Goal: Task Accomplishment & Management: Manage account settings

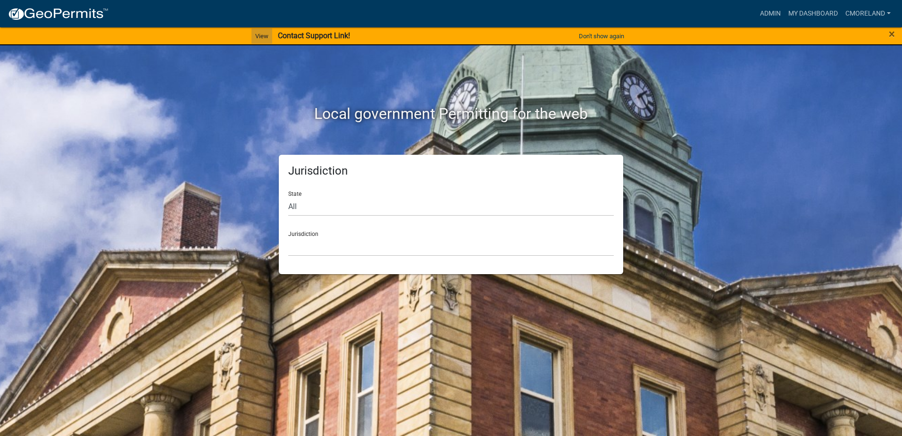
click at [264, 38] on link "View" at bounding box center [261, 36] width 21 height 16
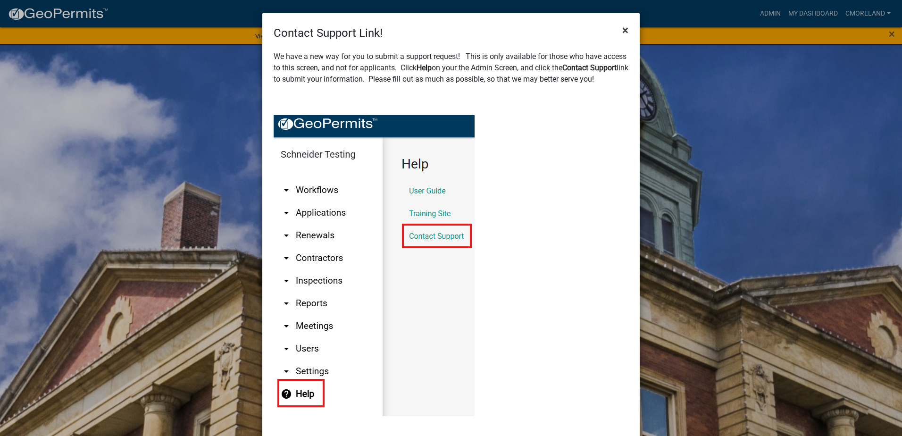
click at [622, 28] on span "×" at bounding box center [625, 30] width 6 height 13
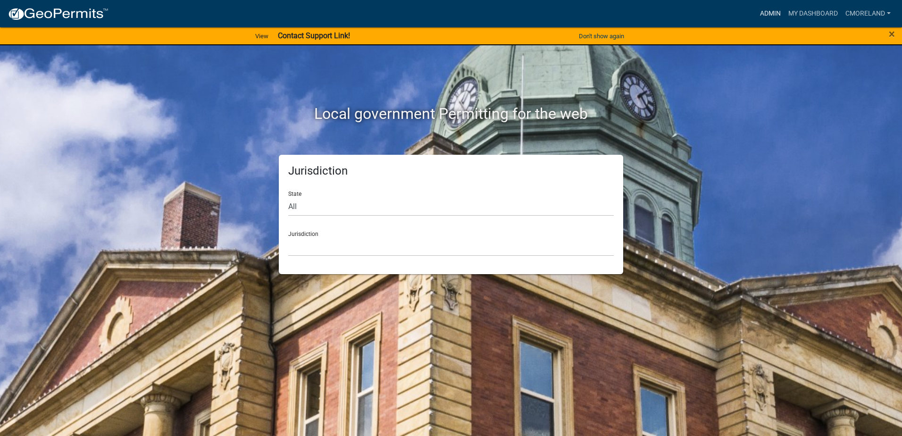
click at [769, 11] on link "Admin" at bounding box center [770, 14] width 28 height 18
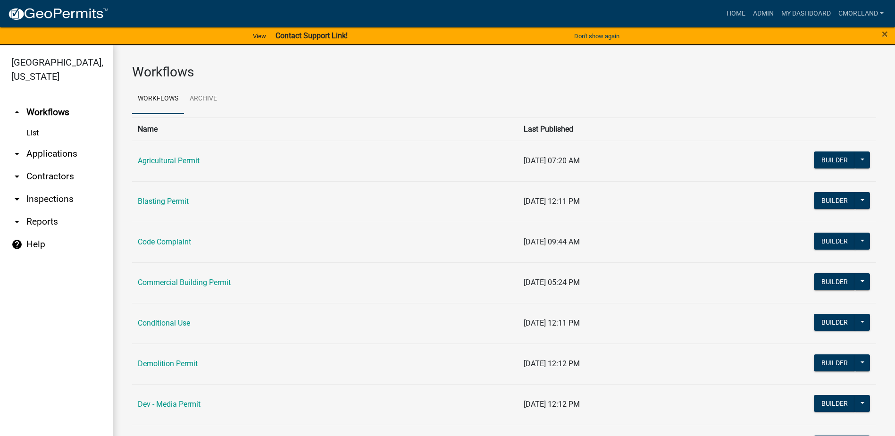
click at [46, 201] on link "arrow_drop_down Inspections" at bounding box center [56, 199] width 113 height 23
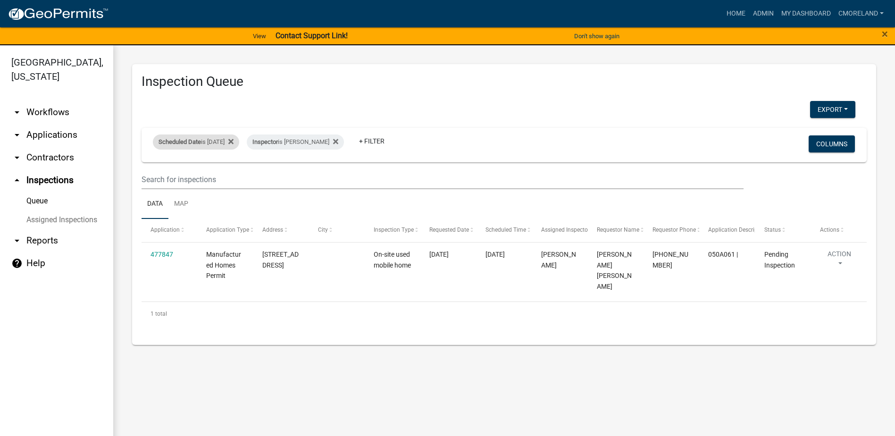
click at [227, 142] on div "Scheduled Date is [DATE]" at bounding box center [196, 141] width 86 height 15
click at [233, 176] on input "[DATE]" at bounding box center [204, 176] width 66 height 19
click at [239, 140] on div "Scheduled Date is [DATE]" at bounding box center [196, 141] width 86 height 15
click at [233, 140] on icon at bounding box center [230, 141] width 5 height 5
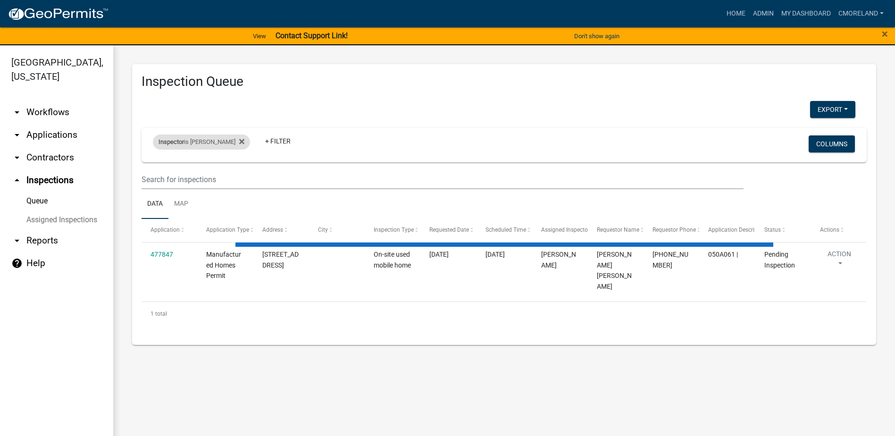
click at [249, 140] on div "Inspector is [PERSON_NAME]" at bounding box center [201, 141] width 97 height 15
select select "a0ea4169-8540-4a2c-b9f4-cf4c1ffdeb95"
select select "2: 50"
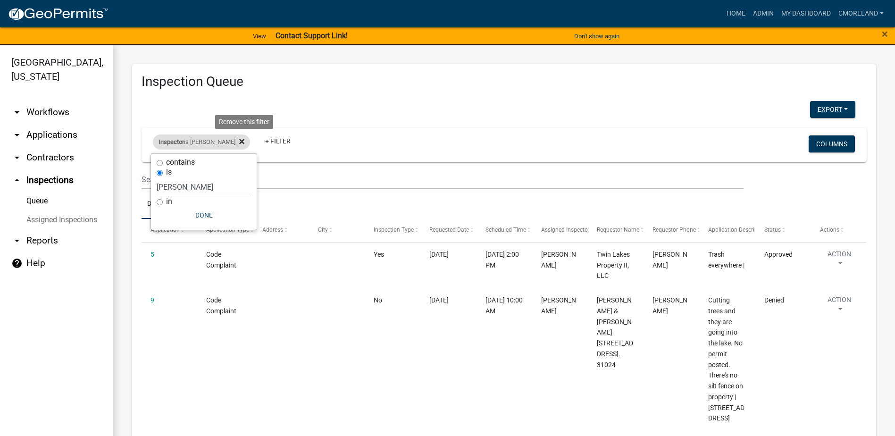
click at [244, 140] on icon at bounding box center [241, 142] width 5 height 8
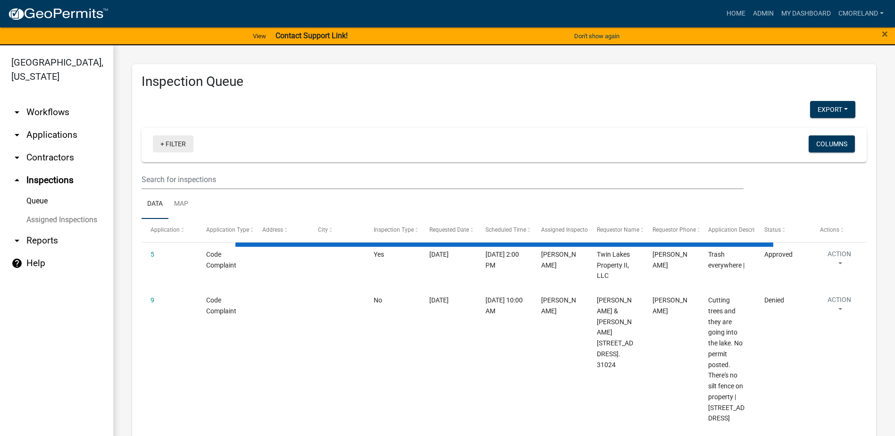
click at [177, 143] on link "+ Filter" at bounding box center [173, 143] width 41 height 17
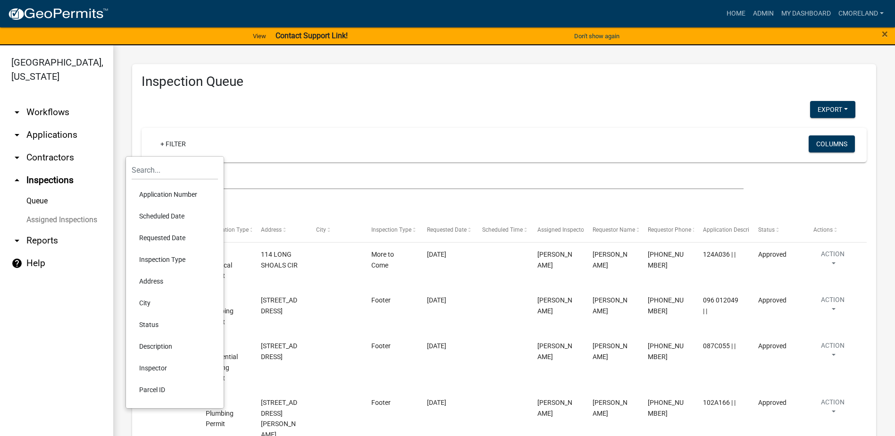
click at [169, 236] on li "Requested Date" at bounding box center [175, 238] width 86 height 22
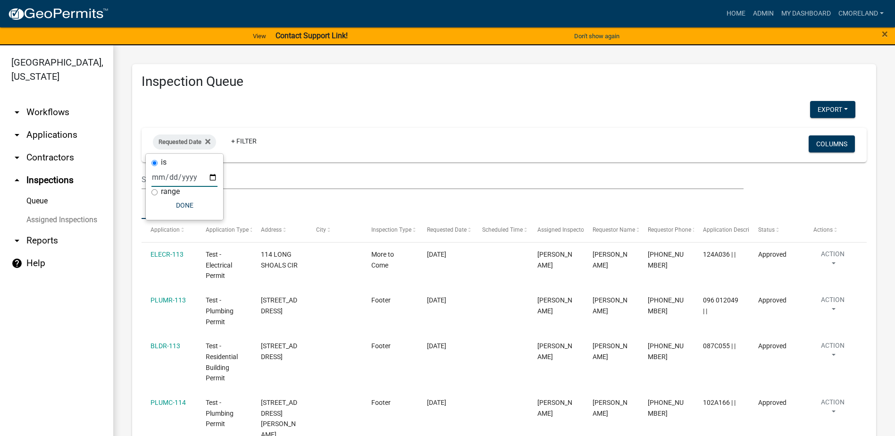
click at [212, 175] on input "date" at bounding box center [184, 176] width 66 height 19
type input "[DATE]"
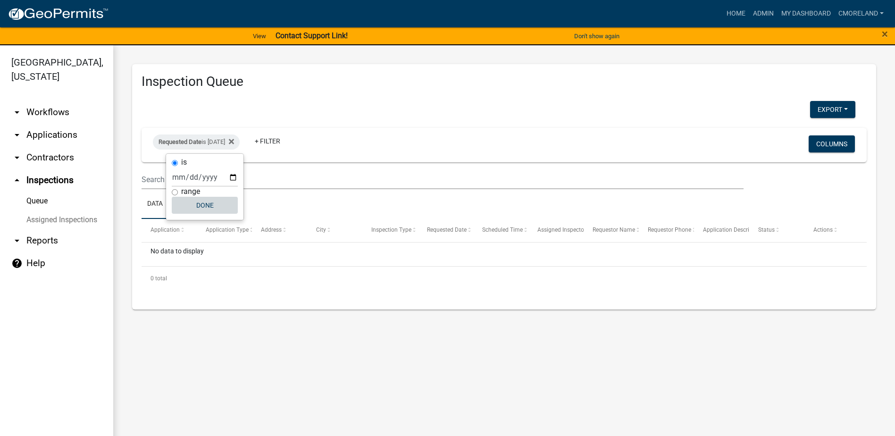
click at [209, 204] on button "Done" at bounding box center [205, 205] width 66 height 17
click at [234, 142] on icon at bounding box center [231, 141] width 5 height 5
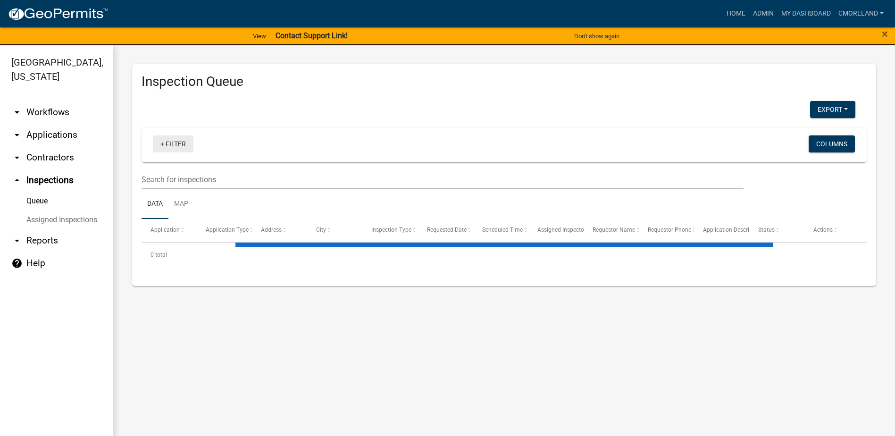
select select "2: 50"
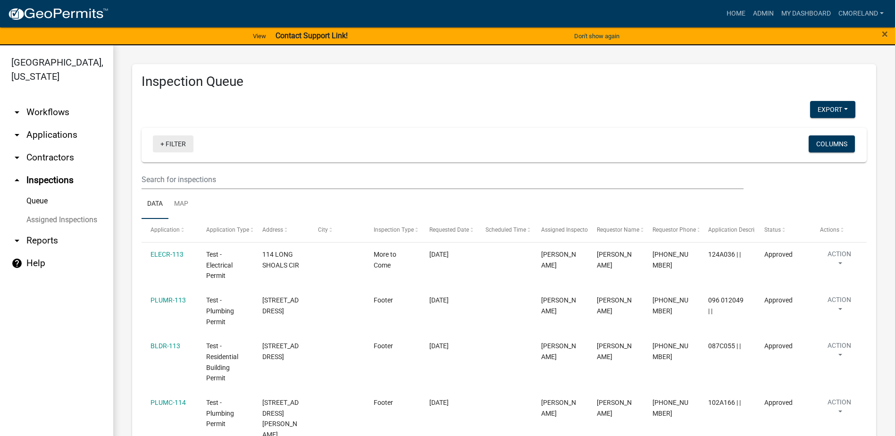
click at [177, 147] on link "+ Filter" at bounding box center [173, 143] width 41 height 17
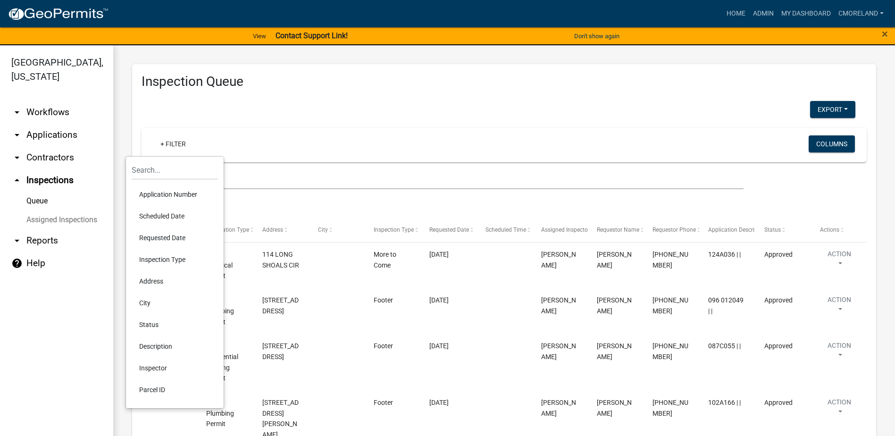
click at [163, 237] on li "Requested Date" at bounding box center [175, 238] width 86 height 22
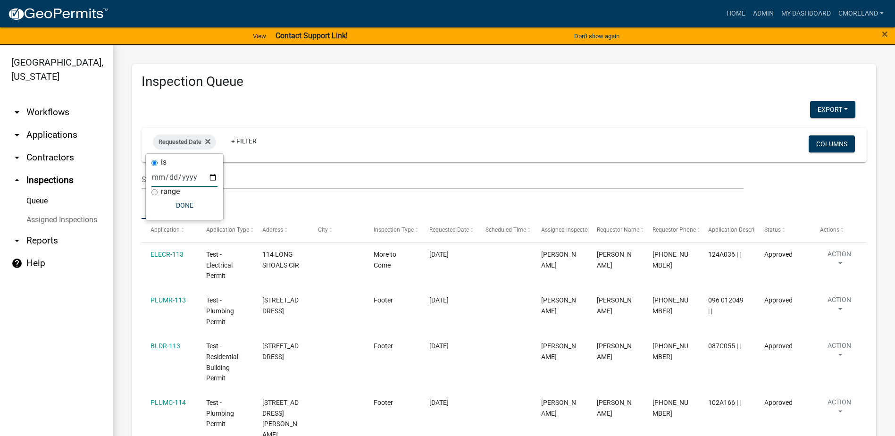
click at [211, 177] on input "date" at bounding box center [184, 176] width 66 height 19
type input "[DATE]"
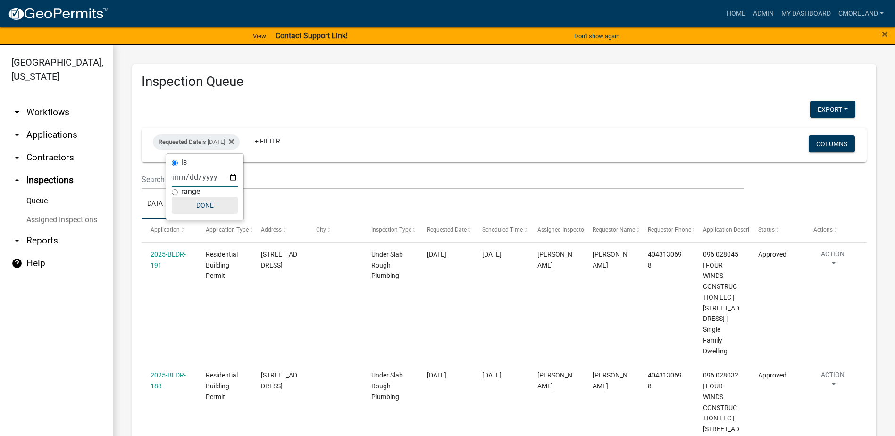
click at [207, 204] on button "Done" at bounding box center [205, 205] width 66 height 17
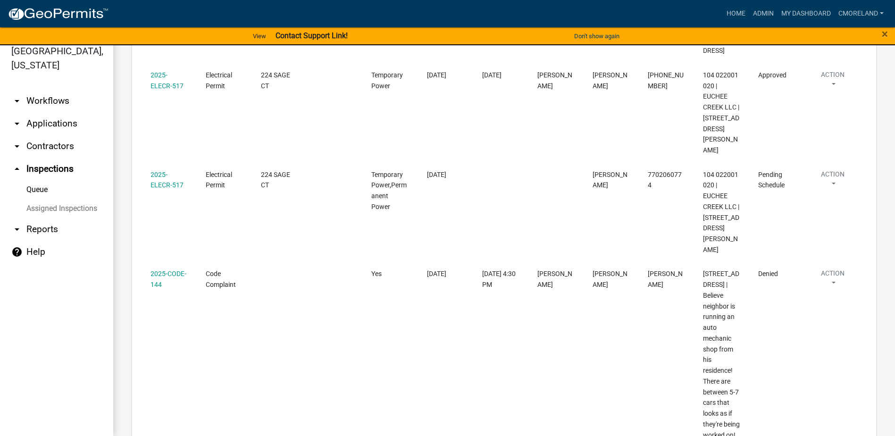
scroll to position [1026, 0]
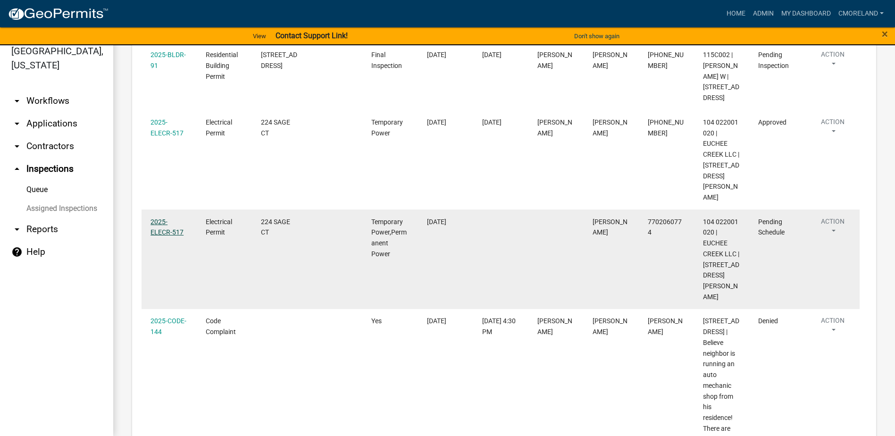
click at [169, 236] on link "2025-ELECR-517" at bounding box center [166, 227] width 33 height 18
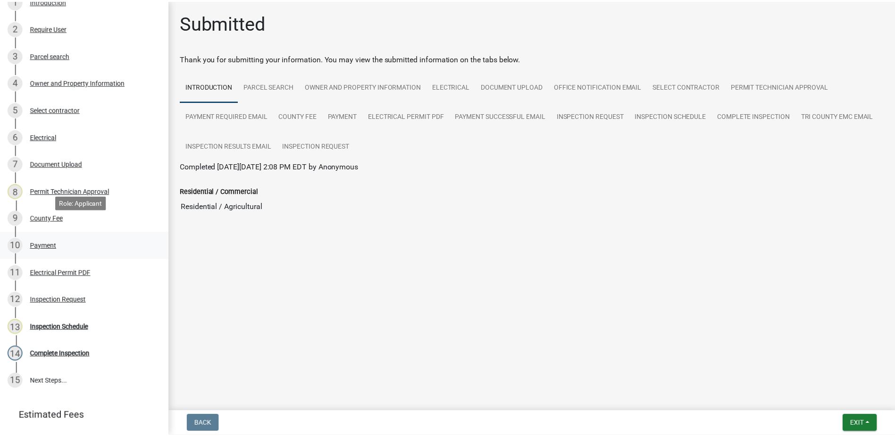
scroll to position [189, 0]
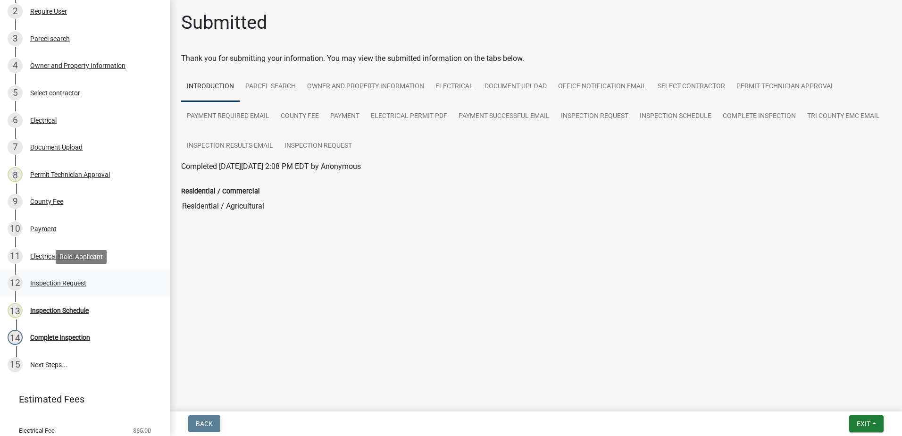
click at [50, 282] on div "Inspection Request" at bounding box center [58, 283] width 56 height 7
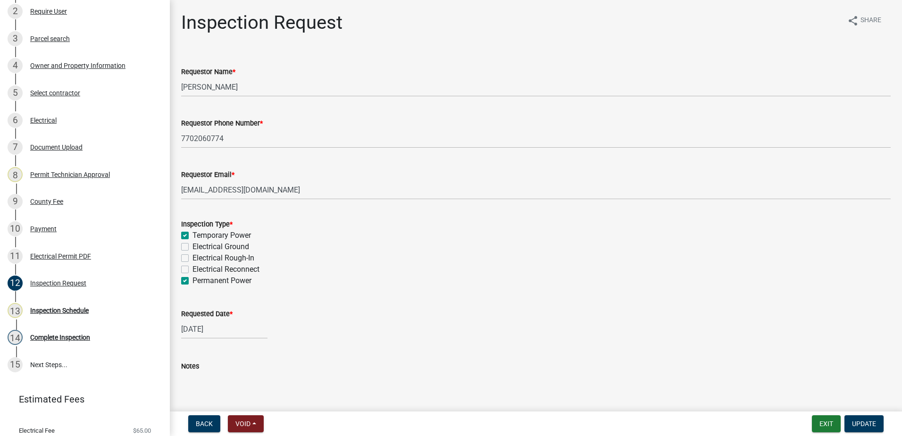
click at [192, 234] on label "Temporary Power" at bounding box center [221, 235] width 58 height 11
click at [192, 234] on input "Temporary Power" at bounding box center [195, 233] width 6 height 6
checkbox input "false"
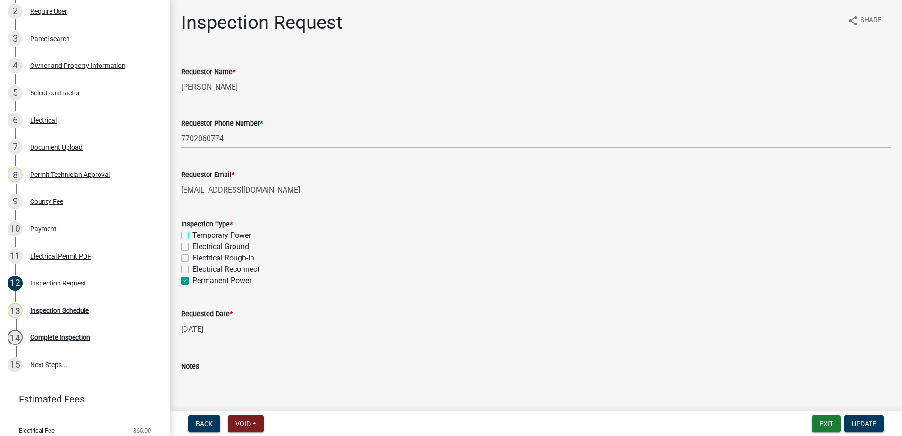
checkbox input "false"
checkbox input "true"
click at [871, 420] on span "Update" at bounding box center [864, 424] width 24 height 8
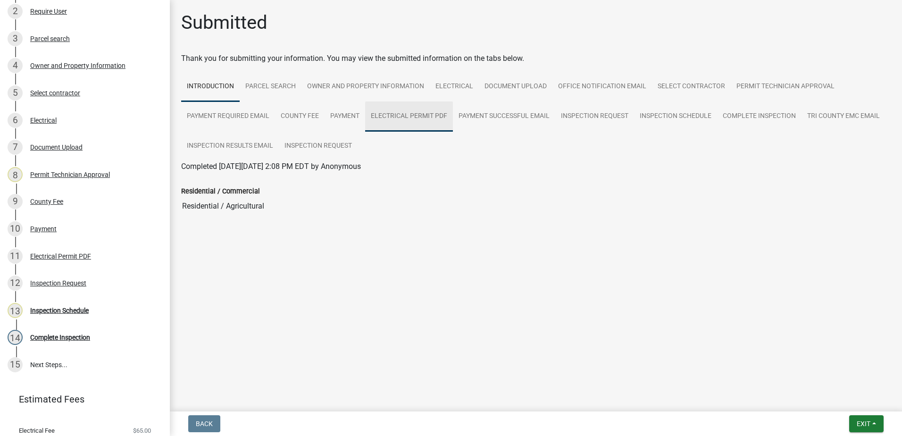
click at [394, 114] on link "Electrical Permit PDF" at bounding box center [409, 116] width 88 height 30
click at [220, 178] on link "Electrical Permit PDF" at bounding box center [216, 177] width 70 height 9
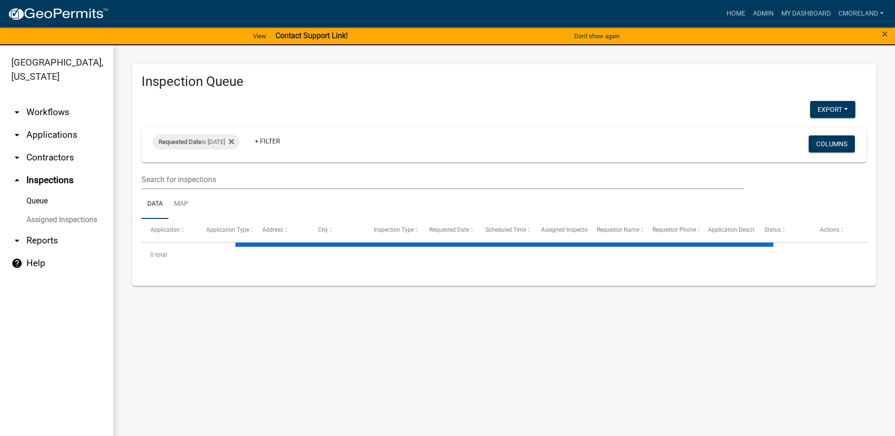
select select "2: 50"
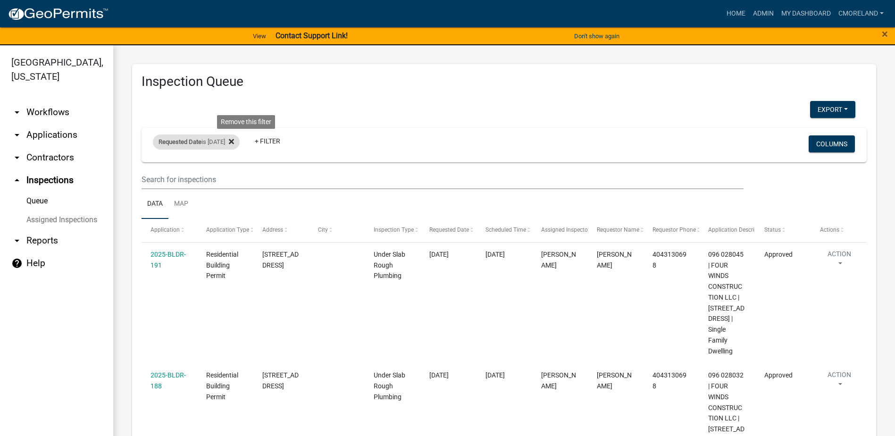
click at [234, 141] on icon at bounding box center [231, 141] width 5 height 5
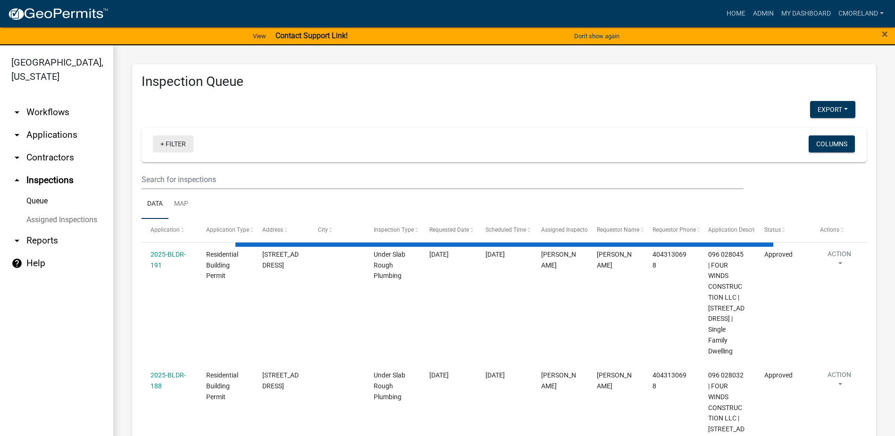
click at [183, 144] on link "+ Filter" at bounding box center [173, 143] width 41 height 17
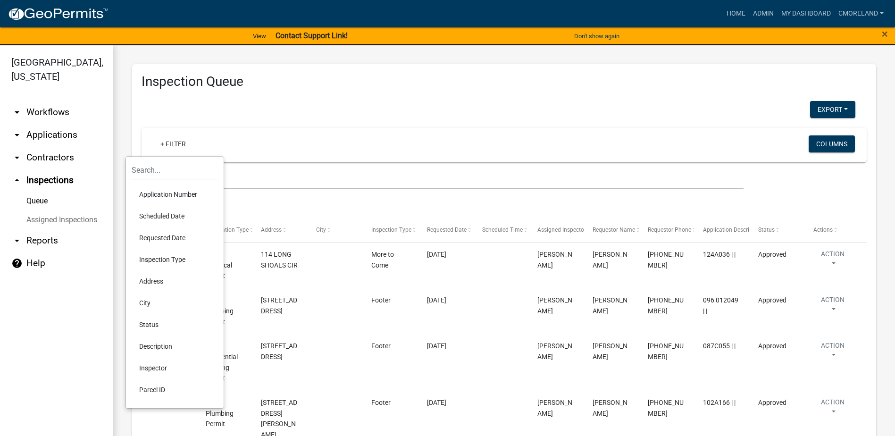
click at [166, 216] on li "Scheduled Date" at bounding box center [175, 216] width 86 height 22
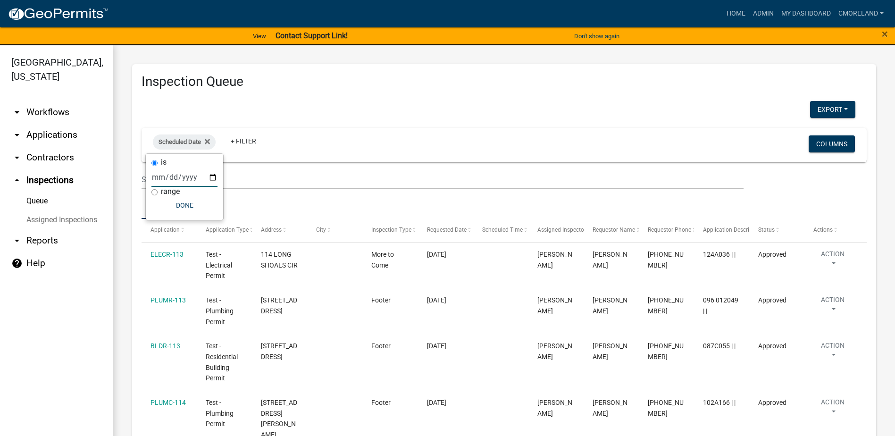
click at [212, 175] on input "date" at bounding box center [184, 176] width 66 height 19
type input "[DATE]"
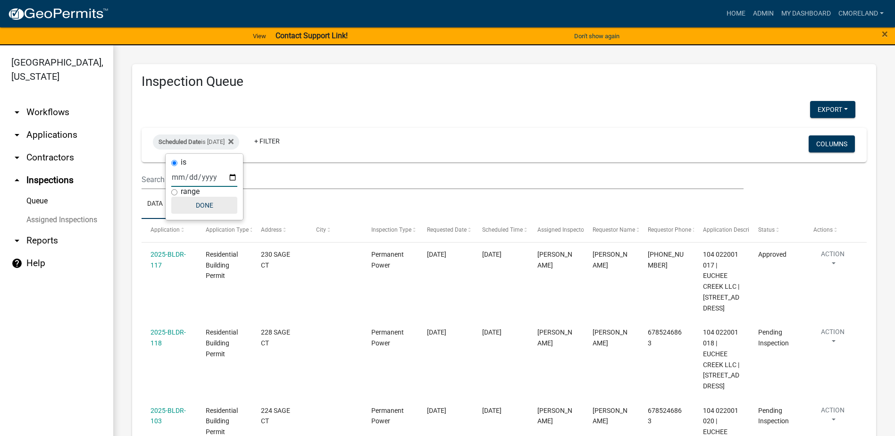
click at [208, 201] on button "Done" at bounding box center [204, 205] width 66 height 17
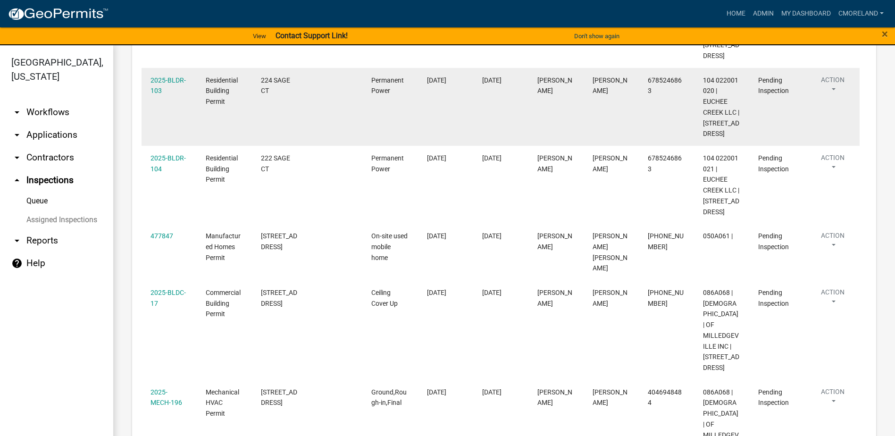
scroll to position [47, 0]
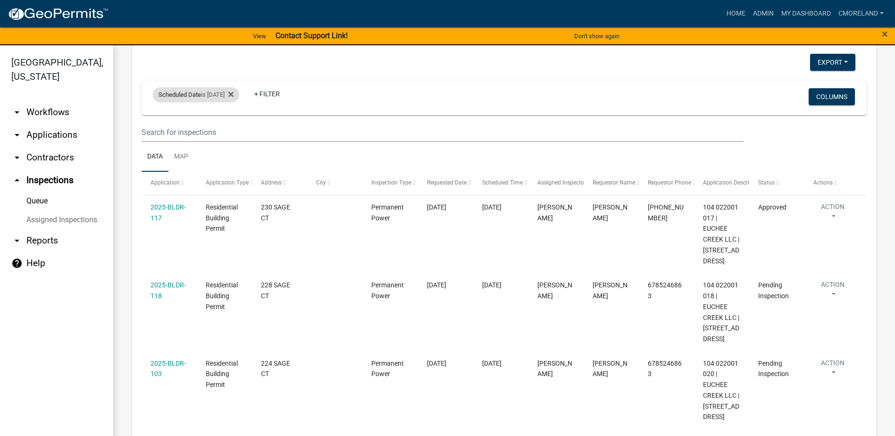
click at [227, 96] on div "Scheduled Date is [DATE]" at bounding box center [196, 94] width 86 height 15
click at [233, 130] on input "[DATE]" at bounding box center [204, 129] width 66 height 19
type input "[DATE]"
select select "2: 50"
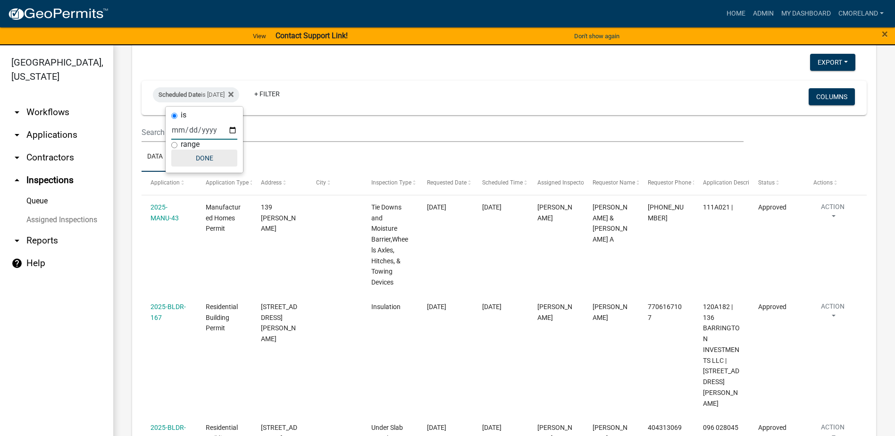
click at [202, 157] on button "Done" at bounding box center [204, 157] width 66 height 17
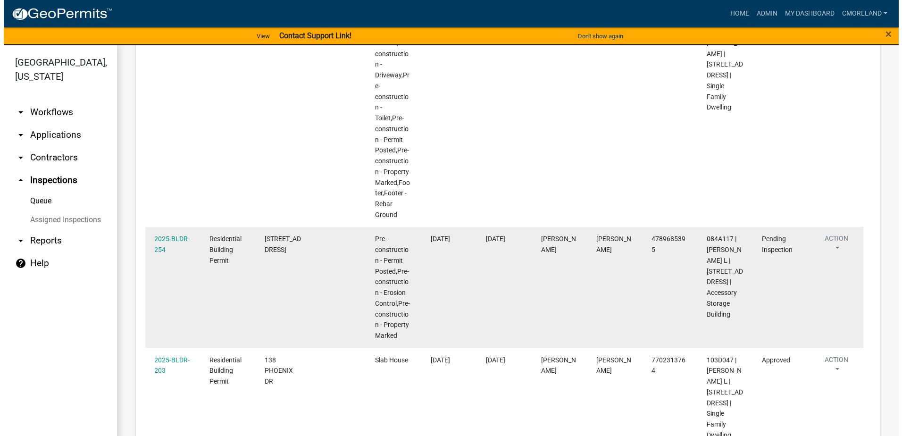
scroll to position [707, 0]
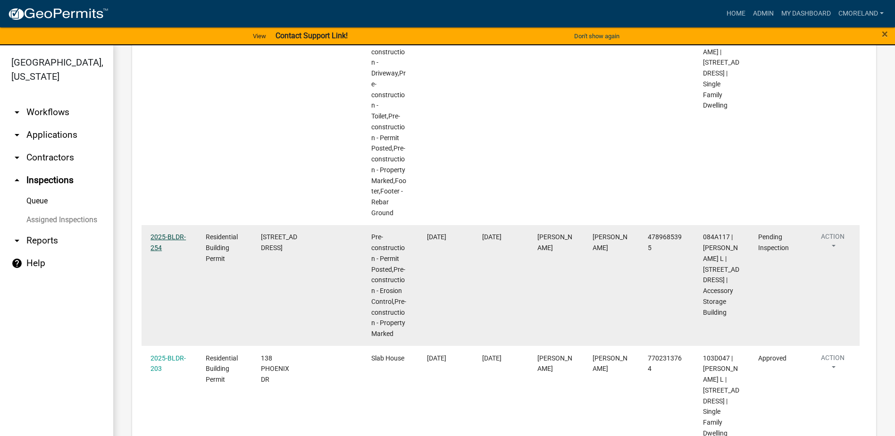
click at [174, 233] on link "2025-BLDR-254" at bounding box center [167, 242] width 35 height 18
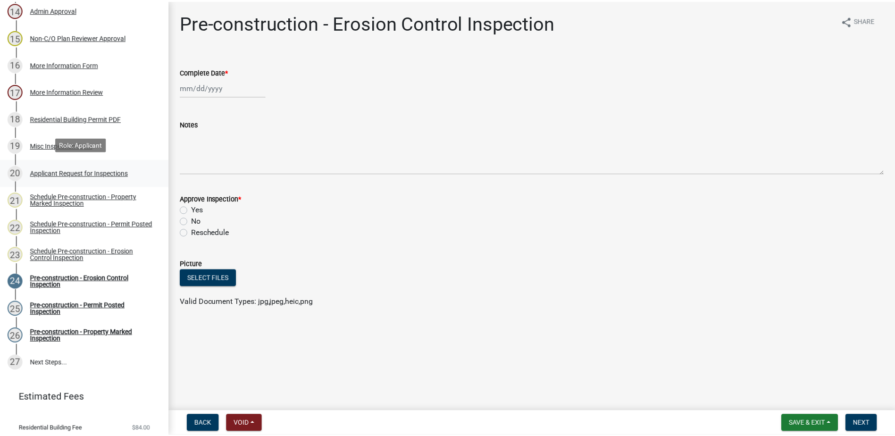
scroll to position [519, 0]
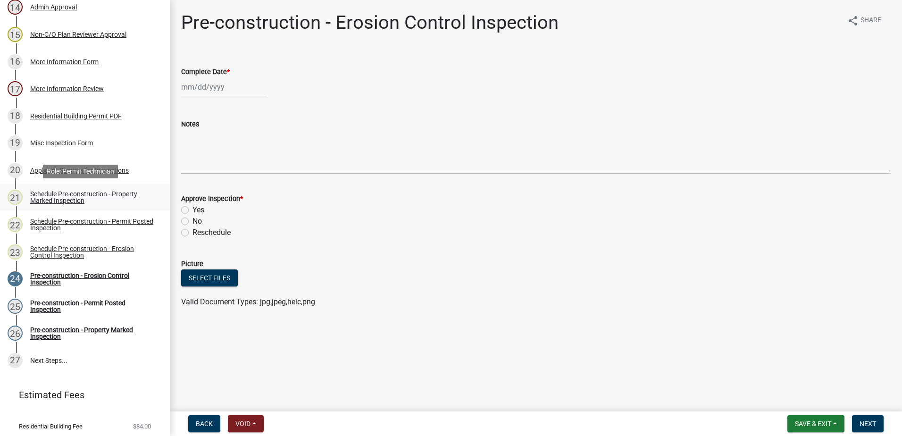
click at [61, 191] on div "Schedule Pre-construction - Property Marked Inspection" at bounding box center [92, 197] width 125 height 13
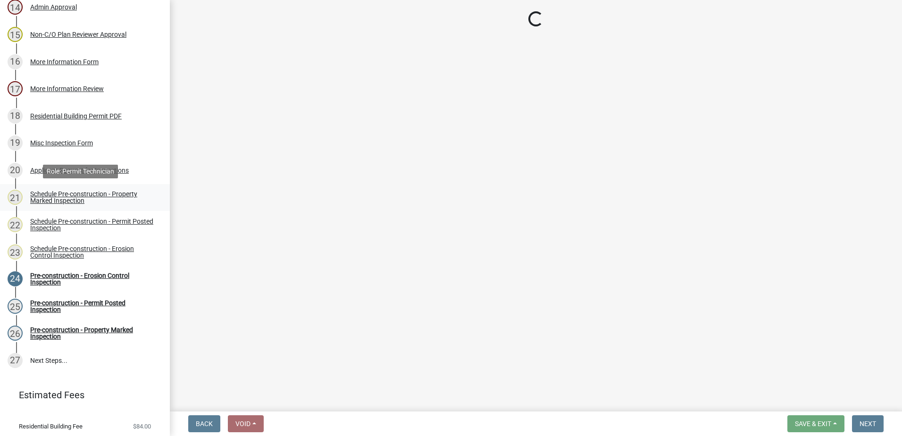
select select "af3c6edf-34d7-49be-824e-99d5d0a3954f"
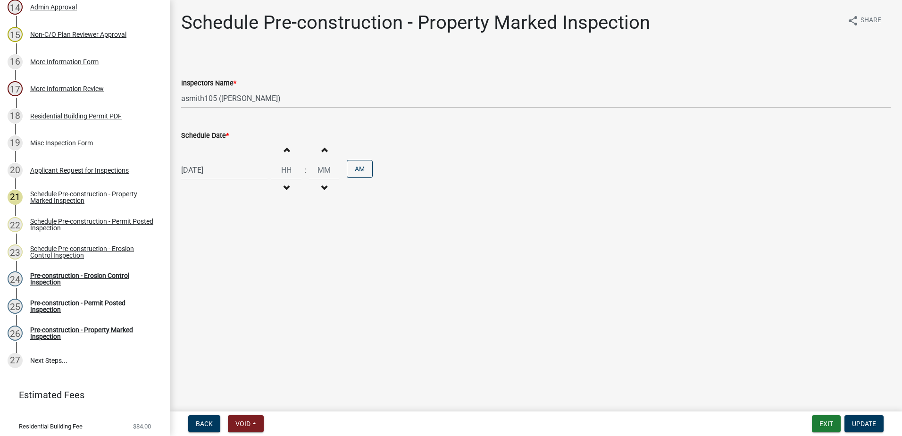
select select "9"
select select "2025"
click at [224, 171] on div "[DATE] [PERSON_NAME] Apr [PERSON_NAME][DATE] Sep Oct Nov [DATE] 1526 1527 1528 …" at bounding box center [224, 169] width 86 height 19
click at [239, 250] on div "18" at bounding box center [235, 250] width 15 height 15
type input "[DATE]"
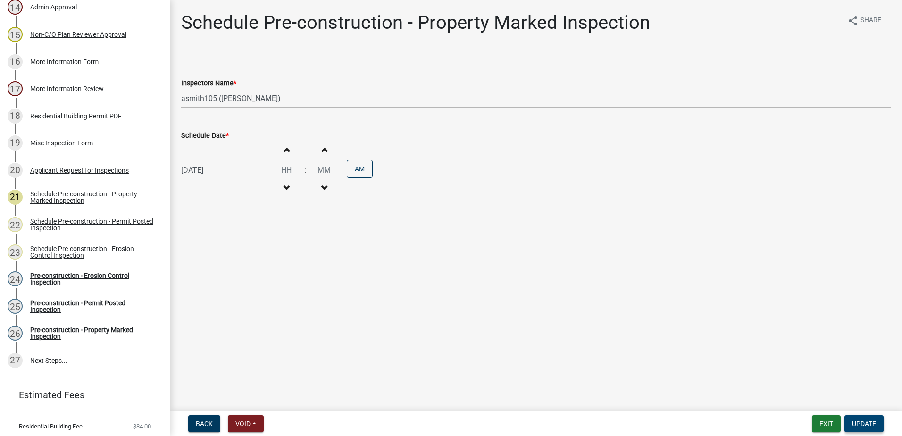
click at [871, 420] on span "Update" at bounding box center [864, 424] width 24 height 8
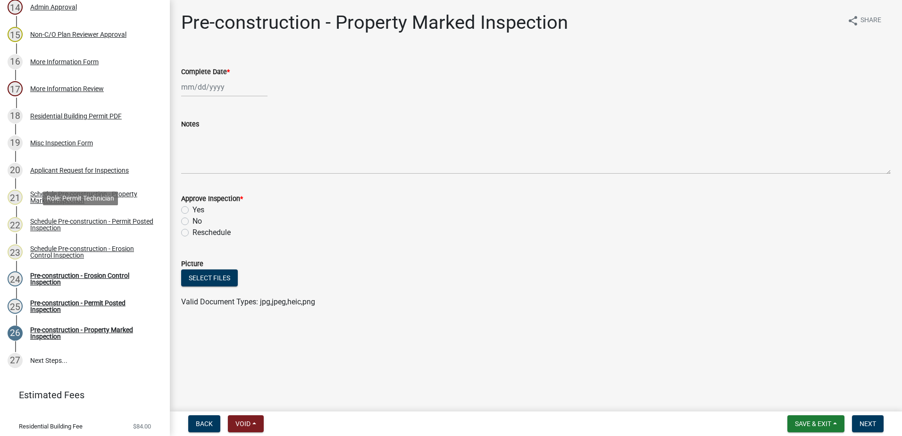
click at [85, 221] on div "Schedule Pre-construction - Permit Posted Inspection" at bounding box center [92, 224] width 125 height 13
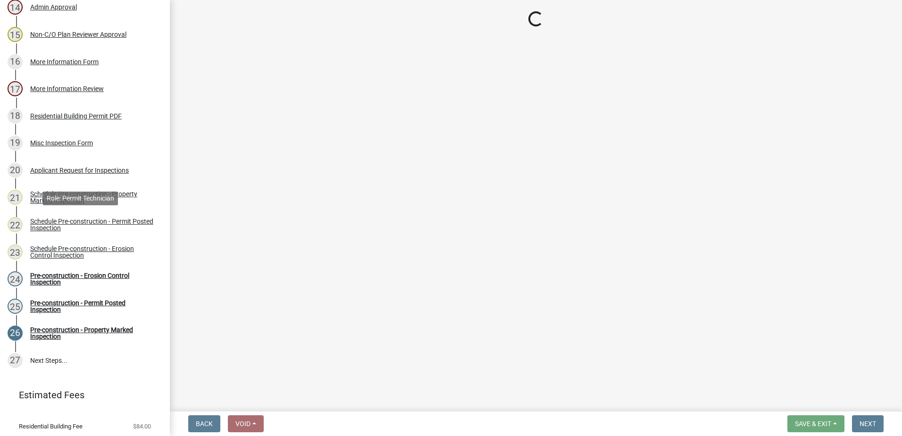
select select "af3c6edf-34d7-49be-824e-99d5d0a3954f"
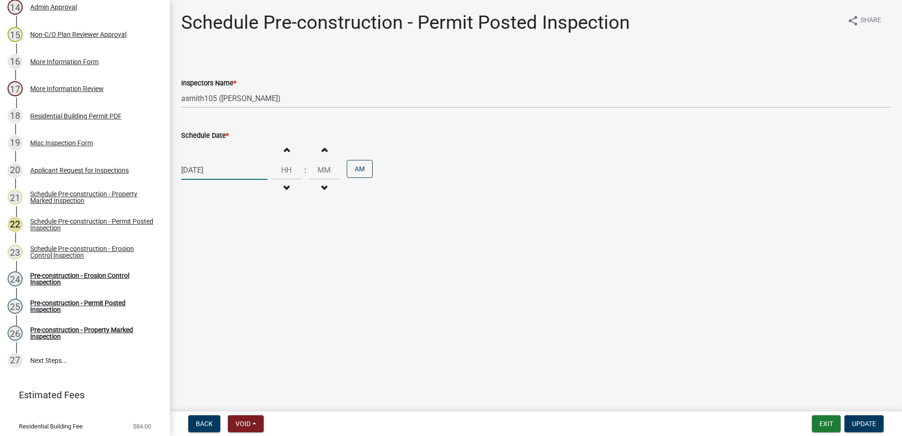
select select "9"
select select "2025"
click at [229, 171] on div "[DATE] [PERSON_NAME] Apr [PERSON_NAME][DATE] Sep Oct Nov [DATE] 1526 1527 1528 …" at bounding box center [224, 169] width 86 height 19
click at [235, 249] on div "18" at bounding box center [235, 250] width 15 height 15
type input "[DATE]"
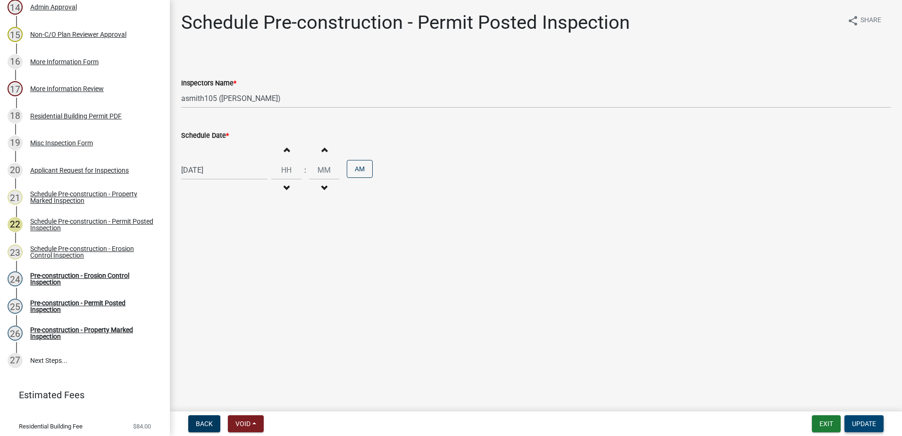
click at [867, 422] on span "Update" at bounding box center [864, 424] width 24 height 8
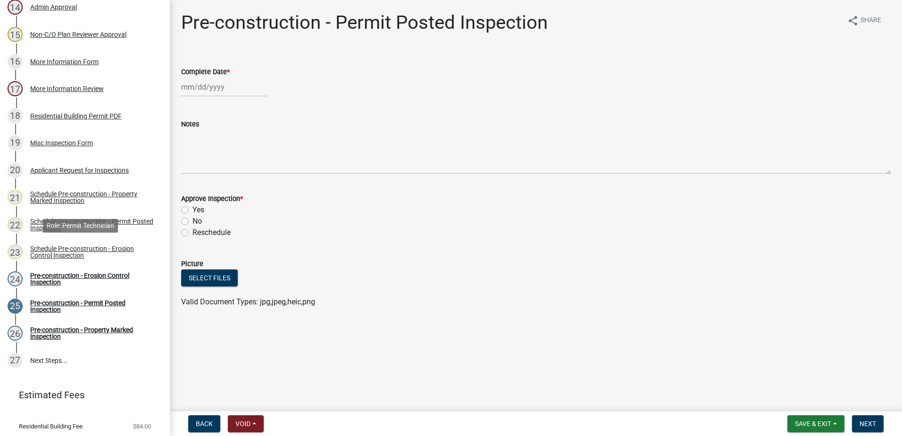
click at [85, 248] on div "Schedule Pre-construction - Erosion Control Inspection" at bounding box center [92, 251] width 125 height 13
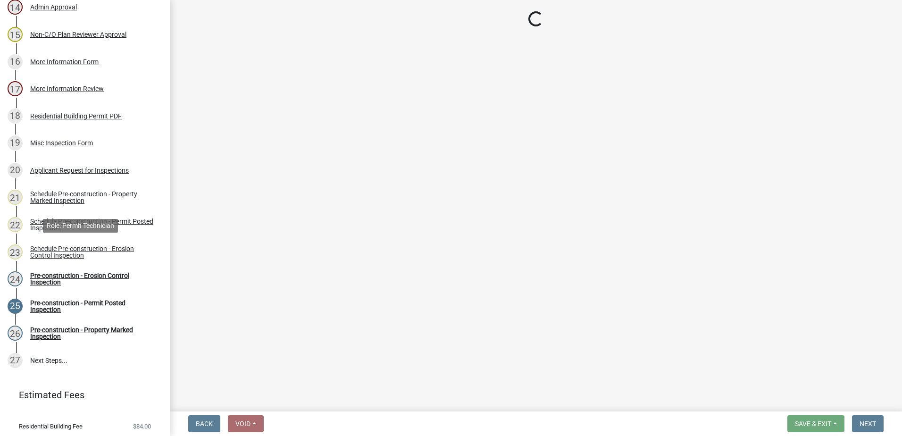
select select "af3c6edf-34d7-49be-824e-99d5d0a3954f"
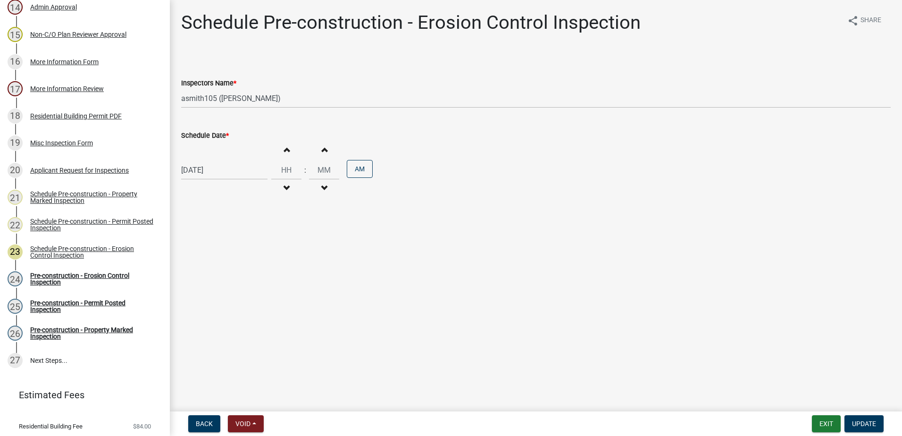
click at [225, 174] on div "[DATE]" at bounding box center [224, 169] width 86 height 19
select select "9"
select select "2025"
click at [237, 251] on div "18" at bounding box center [235, 250] width 15 height 15
type input "[DATE]"
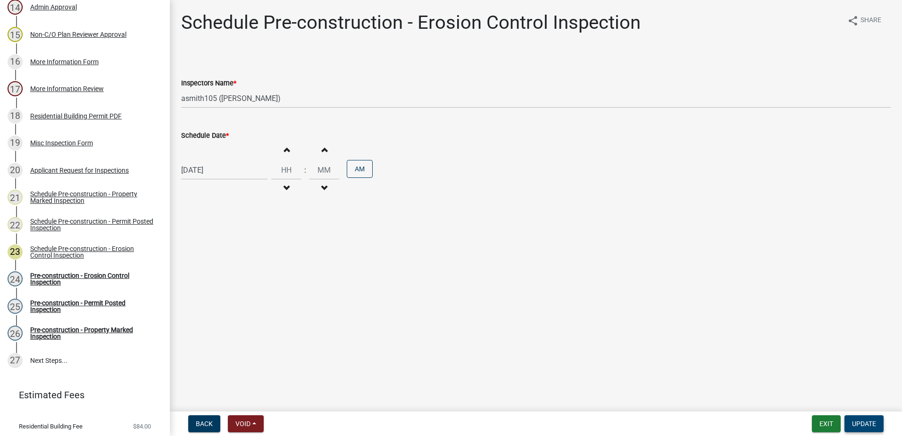
click at [872, 423] on span "Update" at bounding box center [864, 424] width 24 height 8
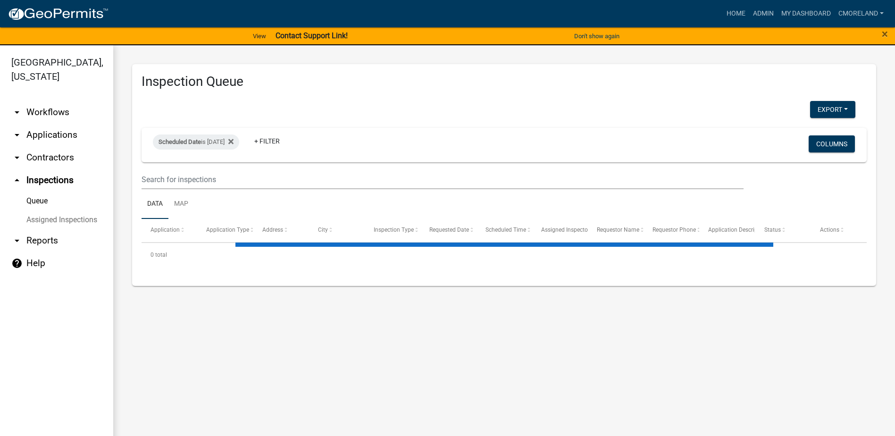
select select "2: 50"
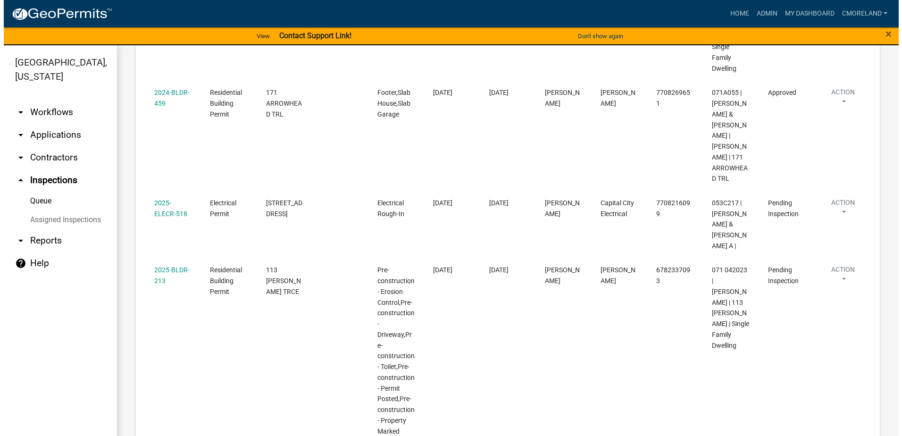
scroll to position [943, 0]
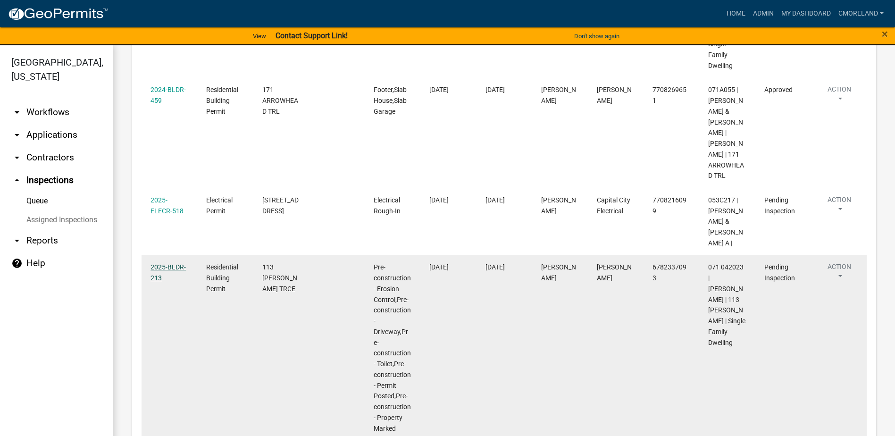
click at [175, 263] on link "2025-BLDR-213" at bounding box center [167, 272] width 35 height 18
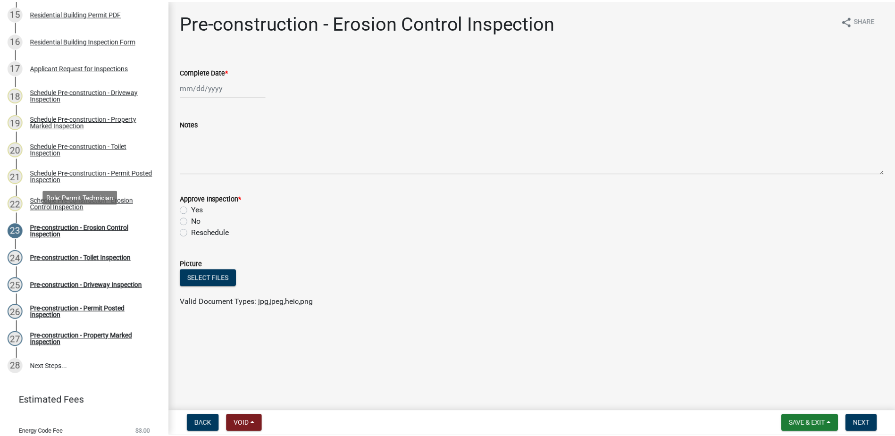
scroll to position [566, 0]
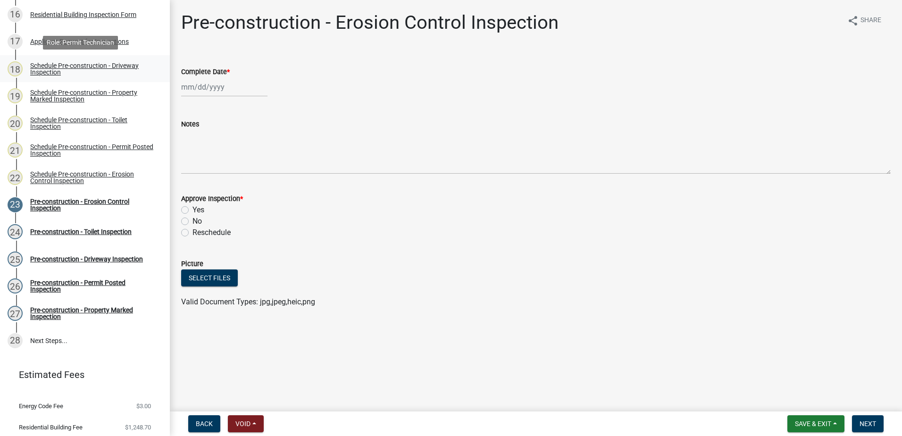
click at [84, 66] on div "Schedule Pre-construction - Driveway Inspection" at bounding box center [92, 68] width 125 height 13
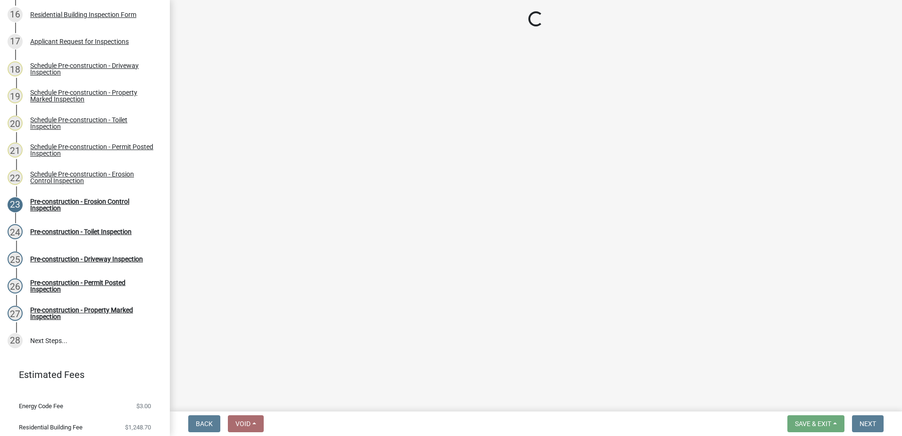
select select "af3c6edf-34d7-49be-824e-99d5d0a3954f"
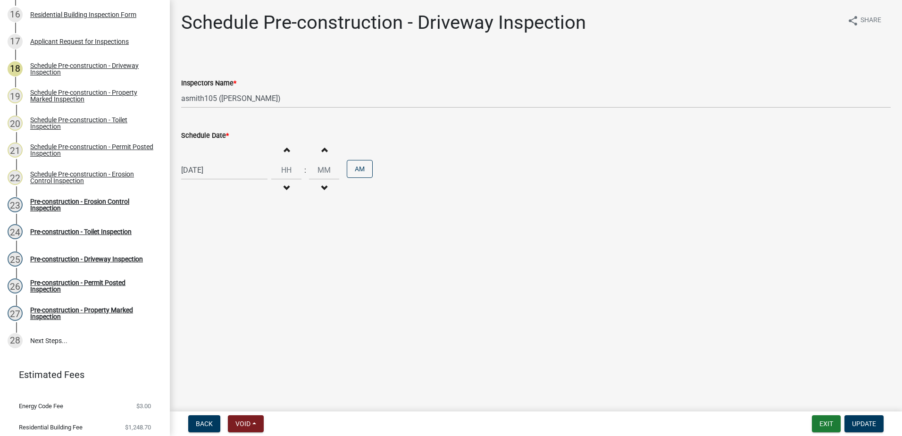
click at [237, 173] on div "[DATE]" at bounding box center [224, 169] width 86 height 19
select select "9"
select select "2025"
click at [235, 251] on div "18" at bounding box center [235, 250] width 15 height 15
type input "[DATE]"
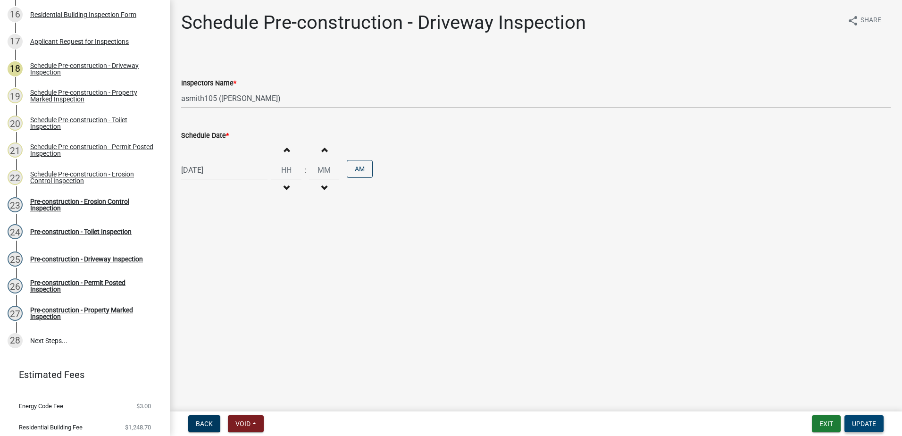
click at [873, 421] on span "Update" at bounding box center [864, 424] width 24 height 8
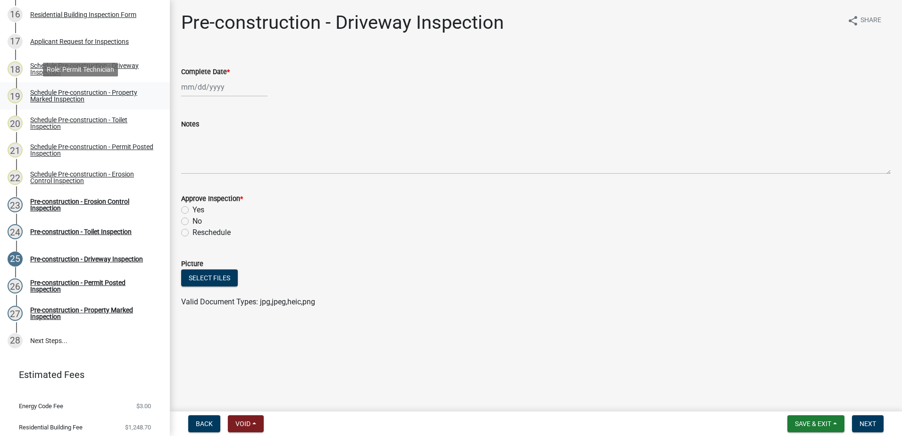
click at [76, 95] on div "Schedule Pre-construction - Property Marked Inspection" at bounding box center [92, 95] width 125 height 13
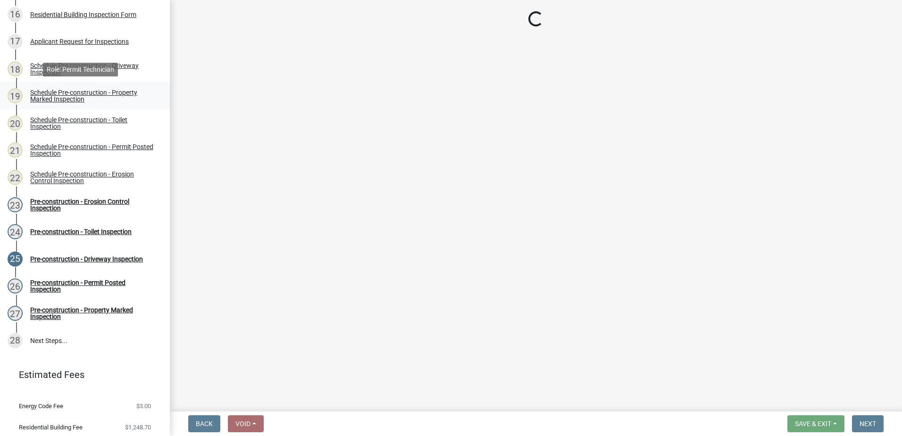
select select "af3c6edf-34d7-49be-824e-99d5d0a3954f"
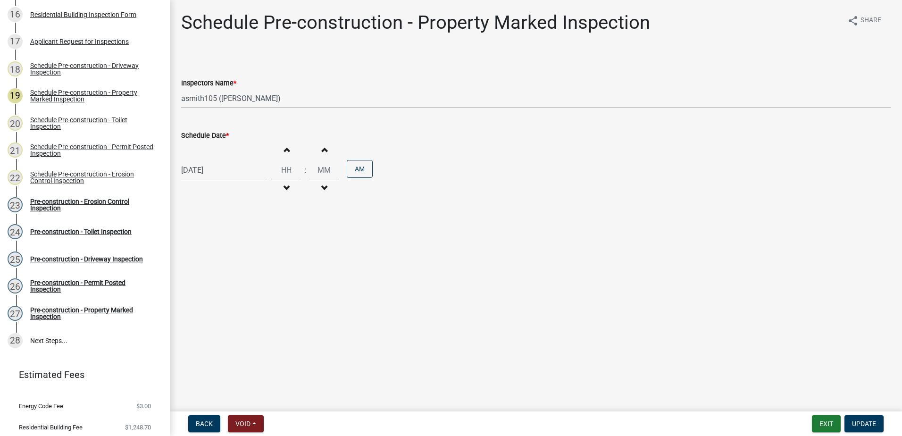
click at [225, 171] on div "[DATE]" at bounding box center [224, 169] width 86 height 19
select select "9"
select select "2025"
click at [237, 246] on div "18" at bounding box center [235, 250] width 15 height 15
type input "[DATE]"
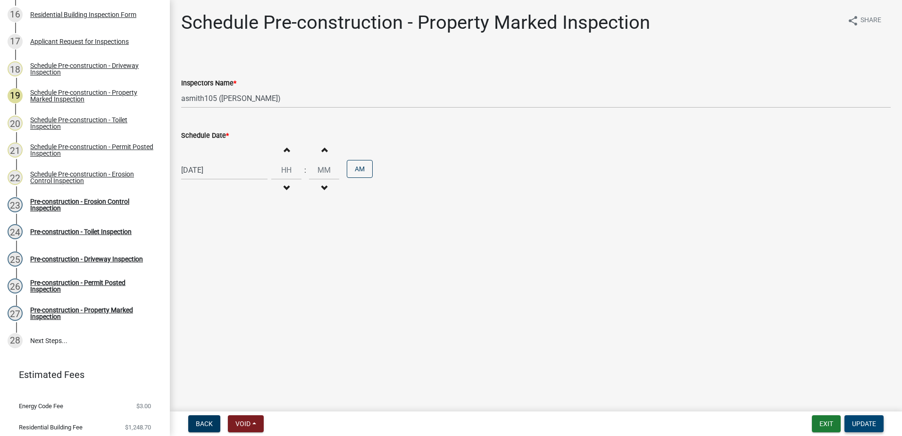
click at [865, 421] on span "Update" at bounding box center [864, 424] width 24 height 8
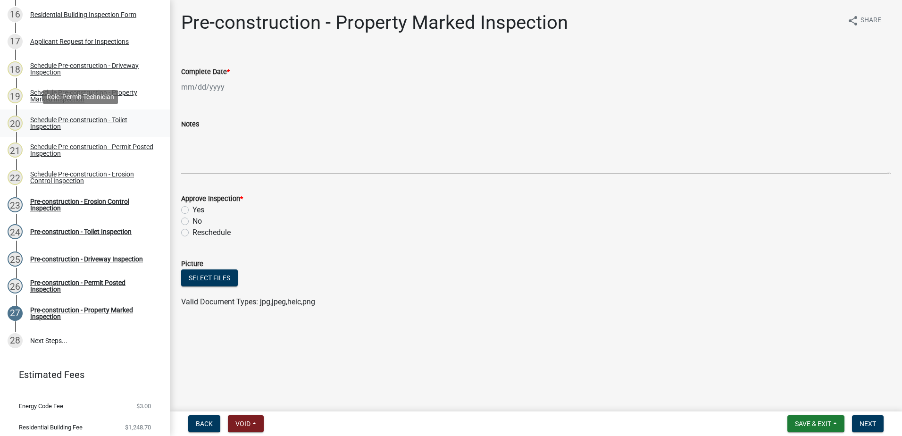
click at [93, 118] on div "Schedule Pre-construction - Toilet Inspection" at bounding box center [92, 122] width 125 height 13
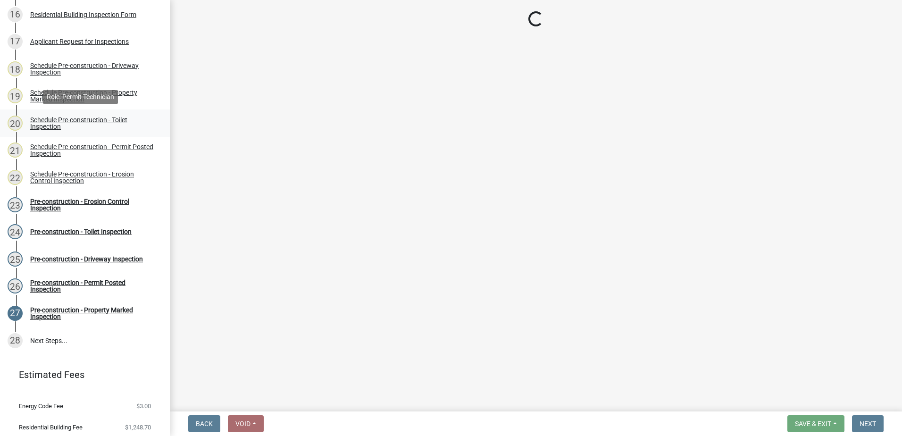
select select "af3c6edf-34d7-49be-824e-99d5d0a3954f"
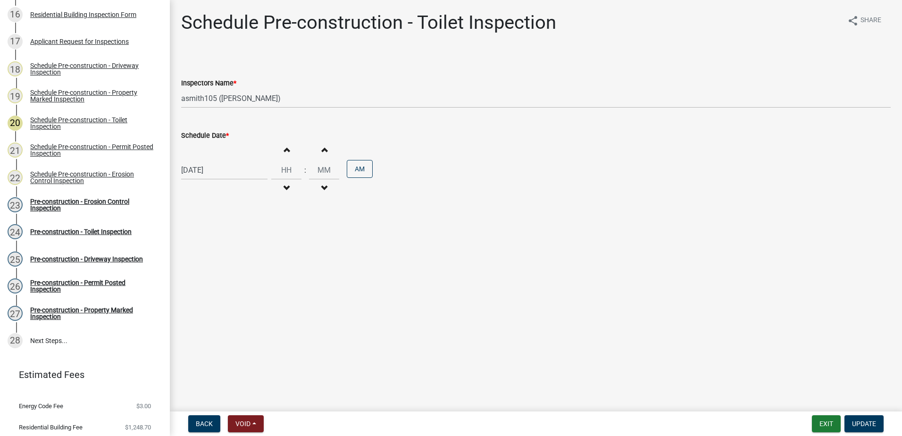
click at [230, 173] on div "[DATE]" at bounding box center [224, 169] width 86 height 19
select select "9"
select select "2025"
click at [236, 250] on div "18" at bounding box center [235, 250] width 15 height 15
type input "[DATE]"
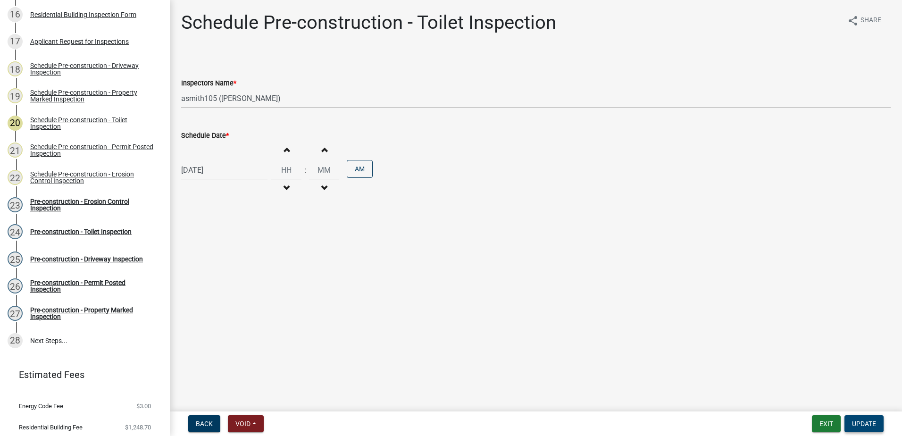
click at [863, 425] on span "Update" at bounding box center [864, 424] width 24 height 8
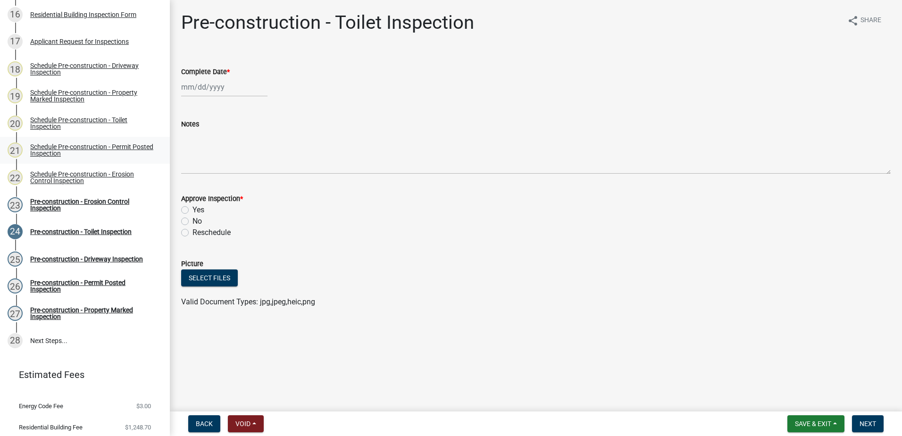
click at [104, 146] on div "Schedule Pre-construction - Permit Posted Inspection" at bounding box center [92, 149] width 125 height 13
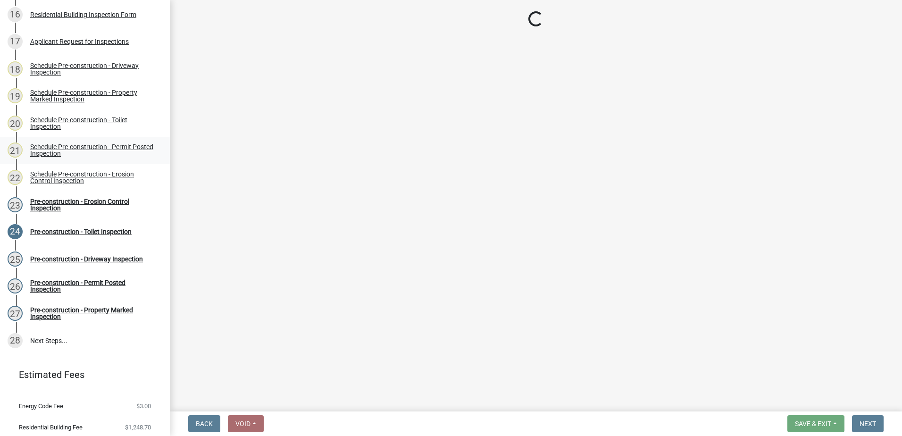
select select "af3c6edf-34d7-49be-824e-99d5d0a3954f"
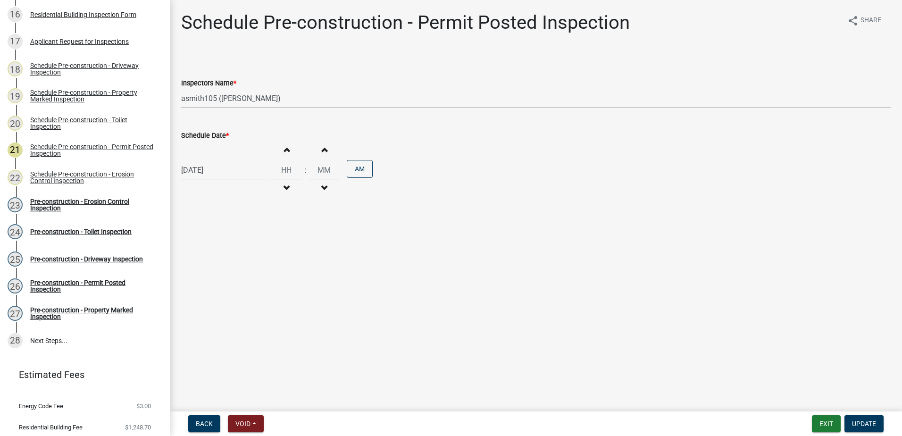
click at [236, 172] on div "[DATE]" at bounding box center [224, 169] width 86 height 19
select select "9"
select select "2025"
click at [235, 251] on div "18" at bounding box center [235, 250] width 15 height 15
type input "[DATE]"
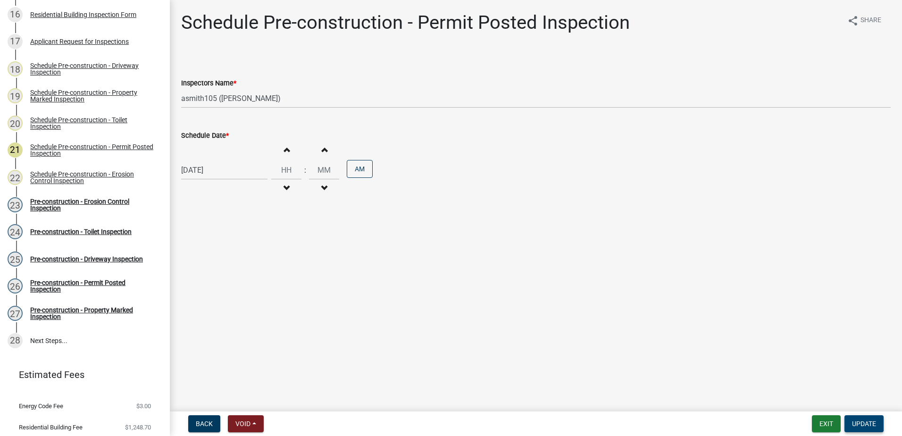
click at [867, 420] on span "Update" at bounding box center [864, 424] width 24 height 8
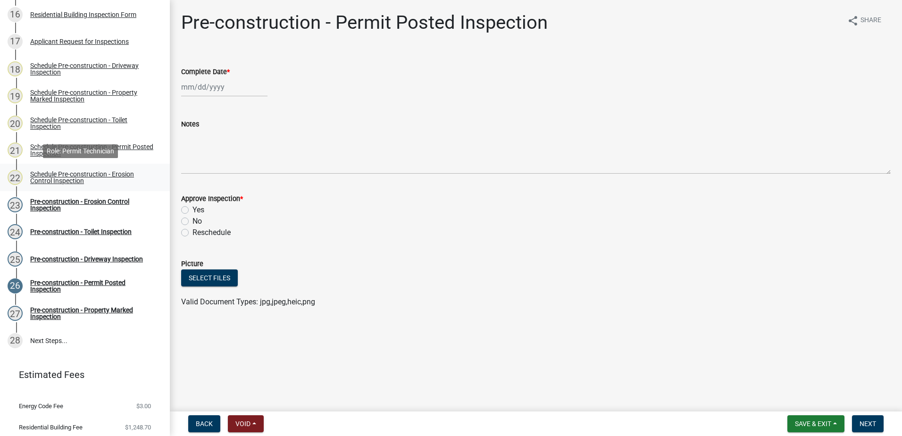
click at [113, 174] on div "Schedule Pre-construction - Erosion Control Inspection" at bounding box center [92, 177] width 125 height 13
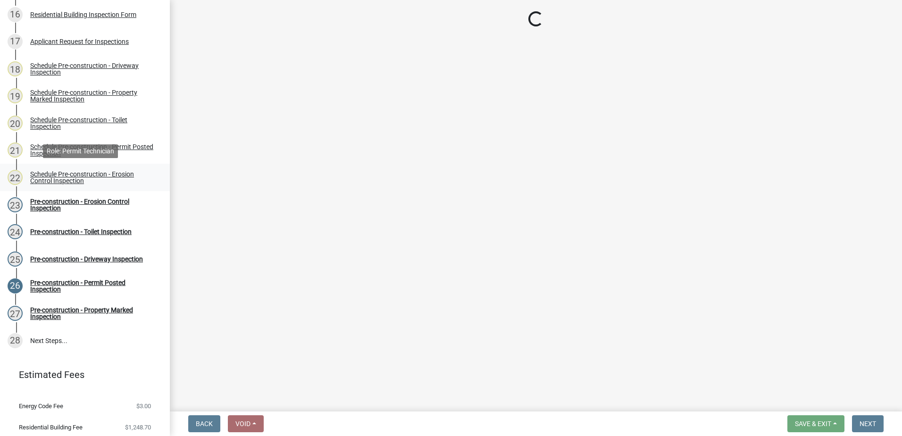
select select "a0ea4169-8540-4a2c-b9f4-cf4c1ffdeb95"
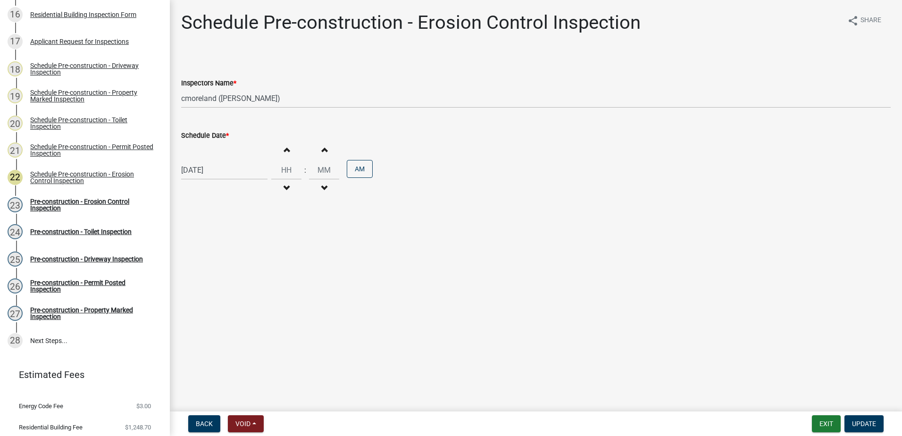
click at [228, 173] on div "[DATE]" at bounding box center [224, 169] width 86 height 19
select select "9"
select select "2025"
click at [235, 252] on div "18" at bounding box center [235, 250] width 15 height 15
type input "[DATE]"
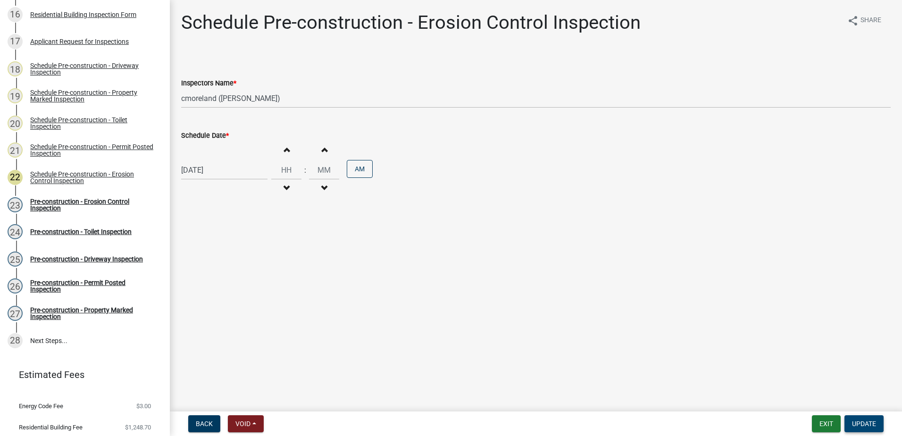
click at [869, 421] on span "Update" at bounding box center [864, 424] width 24 height 8
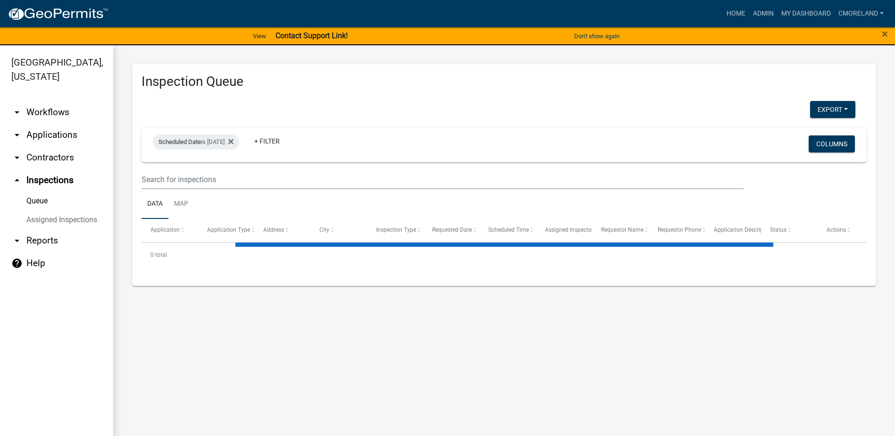
select select "2: 50"
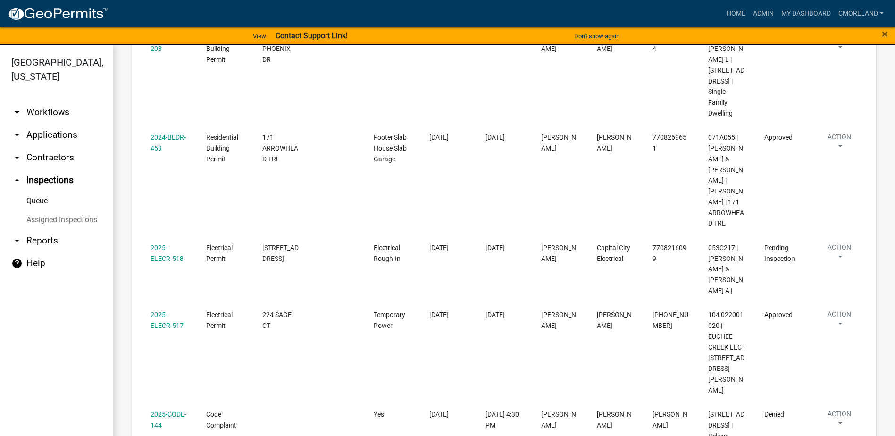
scroll to position [896, 0]
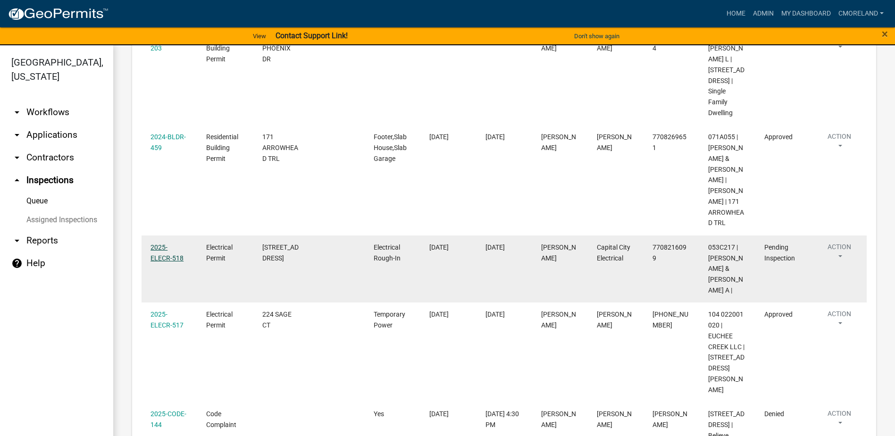
click at [166, 243] on link "2025-ELECR-518" at bounding box center [166, 252] width 33 height 18
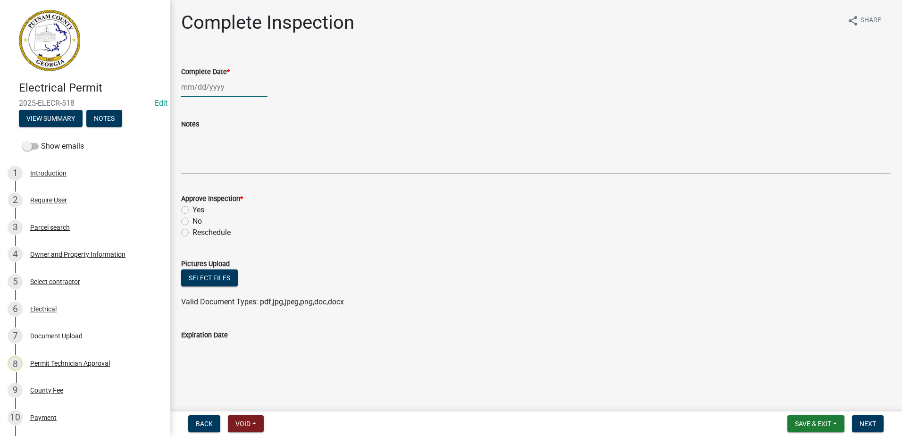
select select "9"
select select "2025"
click at [219, 88] on div "[PERSON_NAME] Feb Mar Apr [PERSON_NAME][DATE] Oct Nov [DATE] 1526 1527 1528 152…" at bounding box center [224, 86] width 86 height 19
click at [219, 163] on div "17" at bounding box center [220, 167] width 15 height 15
type input "[DATE]"
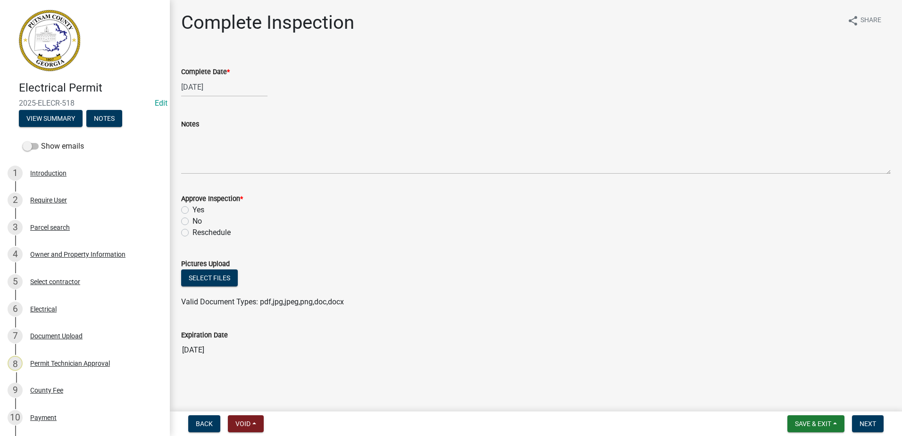
click at [192, 210] on label "Yes" at bounding box center [198, 209] width 12 height 11
click at [192, 210] on input "Yes" at bounding box center [195, 207] width 6 height 6
radio input "true"
click at [866, 420] on span "Next" at bounding box center [867, 424] width 17 height 8
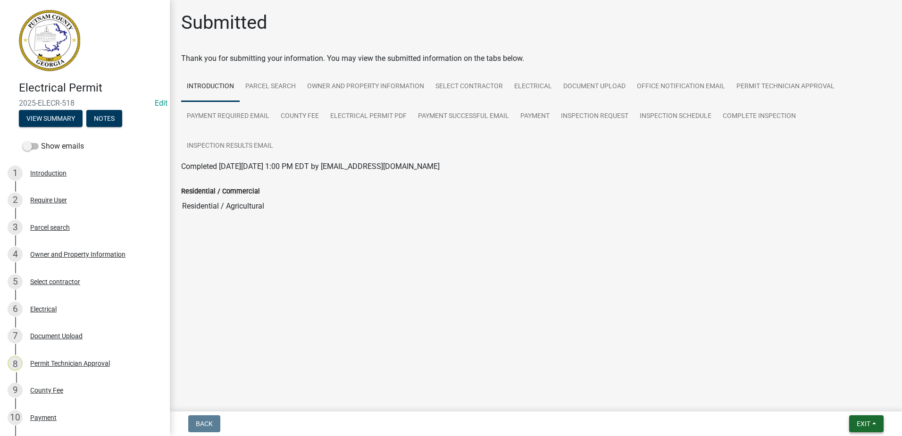
click at [870, 419] on button "Exit" at bounding box center [866, 423] width 34 height 17
click at [846, 399] on button "Save & Exit" at bounding box center [845, 399] width 75 height 23
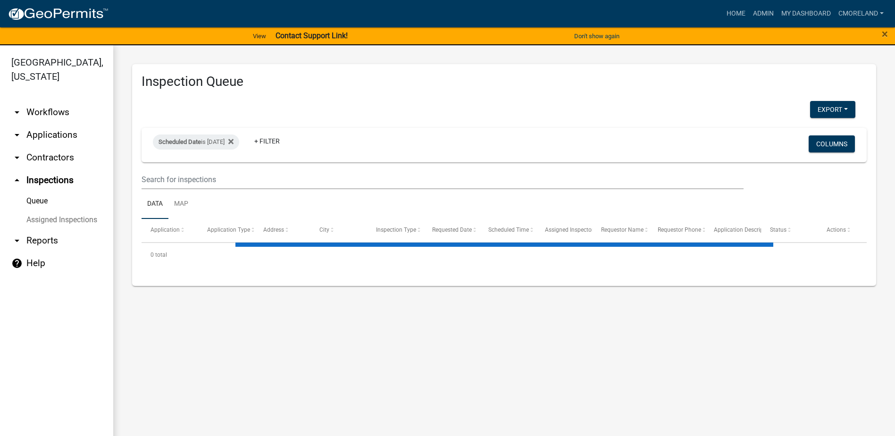
select select "2: 50"
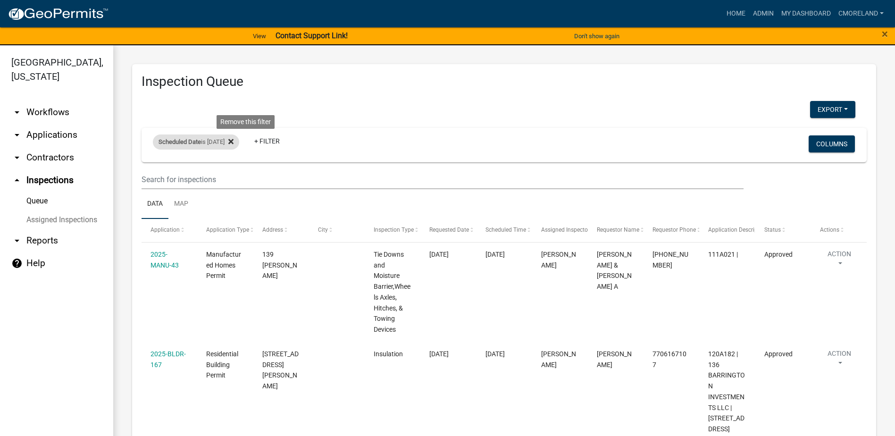
click at [233, 141] on icon at bounding box center [230, 142] width 5 height 8
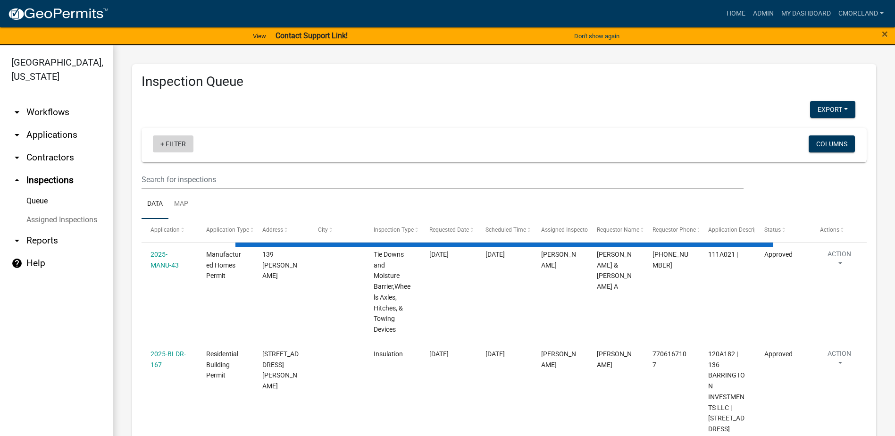
click at [174, 144] on link "+ Filter" at bounding box center [173, 143] width 41 height 17
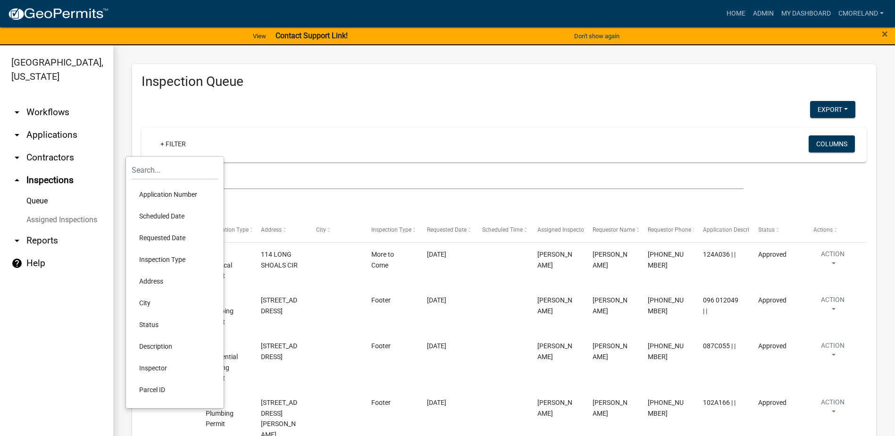
click at [177, 215] on li "Scheduled Date" at bounding box center [175, 216] width 86 height 22
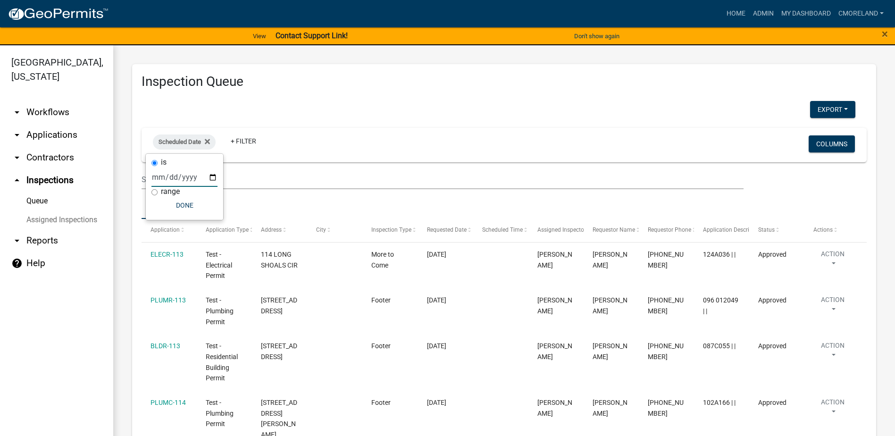
click at [213, 177] on input "date" at bounding box center [184, 176] width 66 height 19
type input "[DATE]"
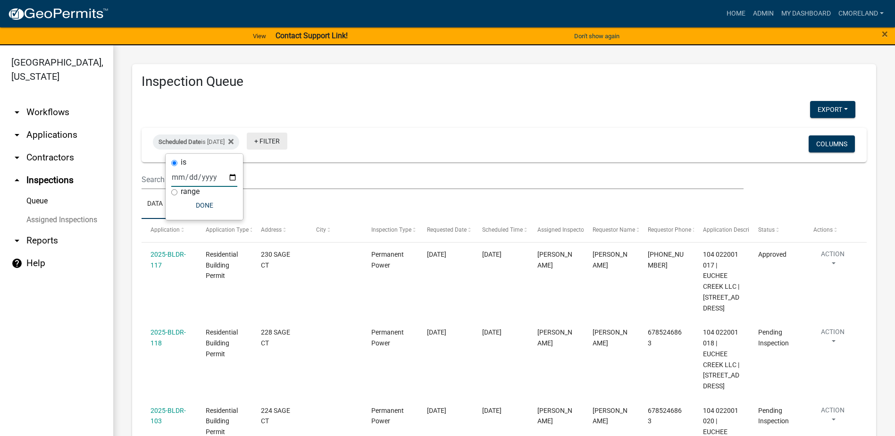
click at [287, 133] on link "+ Filter" at bounding box center [267, 141] width 41 height 17
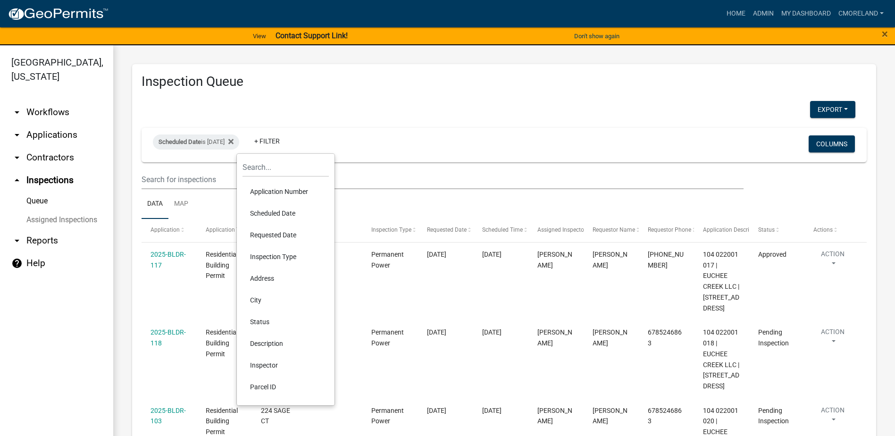
click at [359, 143] on div "Scheduled Date is [DATE] + Filter" at bounding box center [385, 145] width 478 height 25
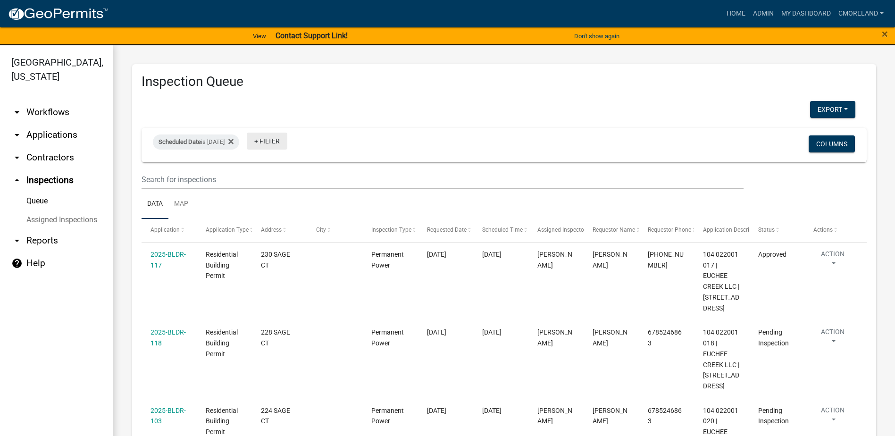
click at [287, 142] on link "+ Filter" at bounding box center [267, 141] width 41 height 17
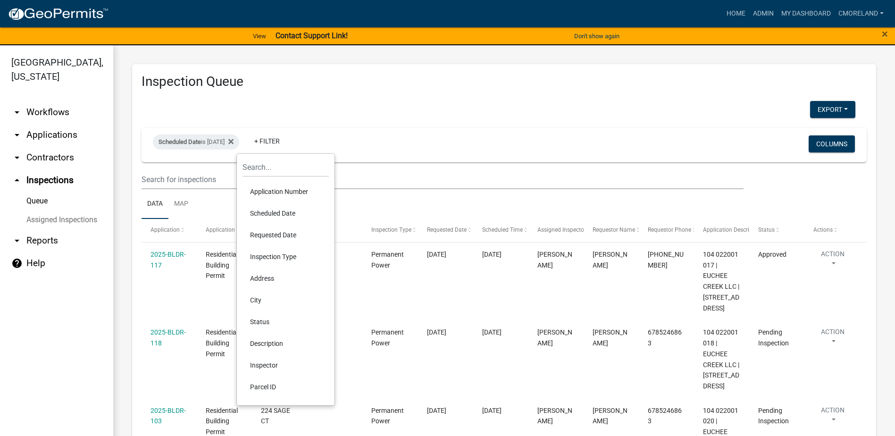
click at [265, 365] on li "Inspector" at bounding box center [285, 365] width 86 height 22
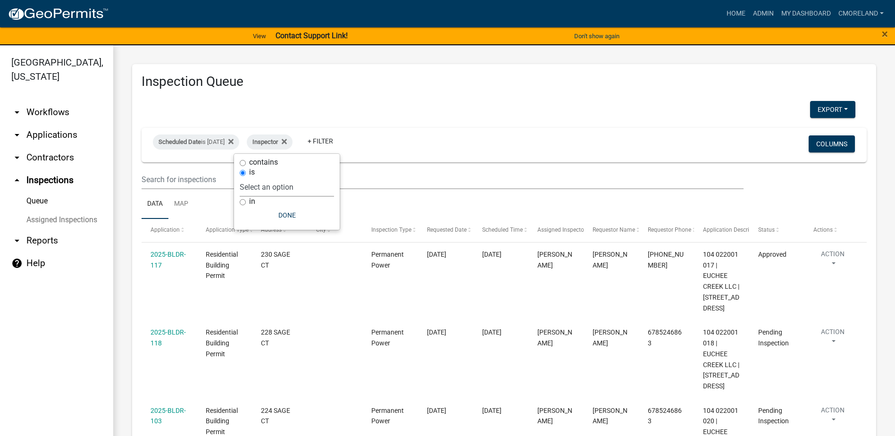
click at [327, 189] on select "Select an option None [PERSON_NAME] [PERSON_NAME] [PERSON_NAME] Quistan [PERSON…" at bounding box center [287, 186] width 94 height 19
select select "07642ab0-564c-47bb-824b-0ccf2da83593"
click at [263, 177] on select "Select an option None [PERSON_NAME] [PERSON_NAME] [PERSON_NAME] Quistan [PERSON…" at bounding box center [287, 186] width 94 height 19
click at [314, 216] on button "Done" at bounding box center [310, 215] width 94 height 17
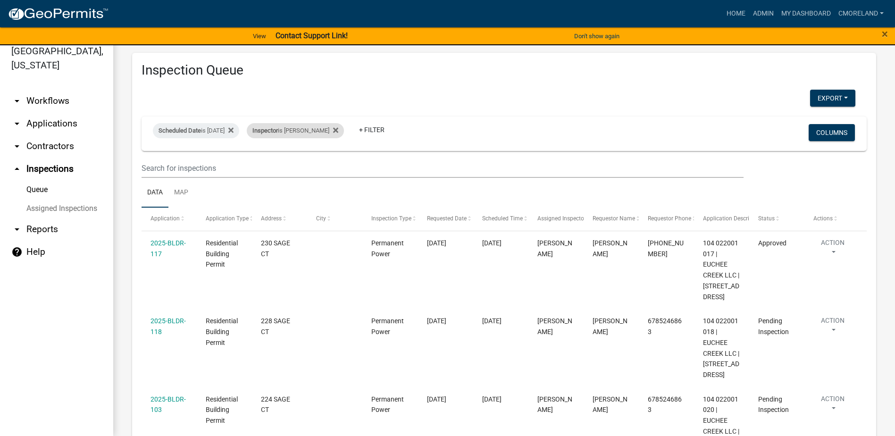
click at [344, 129] on div "Inspector is [PERSON_NAME]" at bounding box center [295, 130] width 97 height 15
select select "07642ab0-564c-47bb-824b-0ccf2da83593"
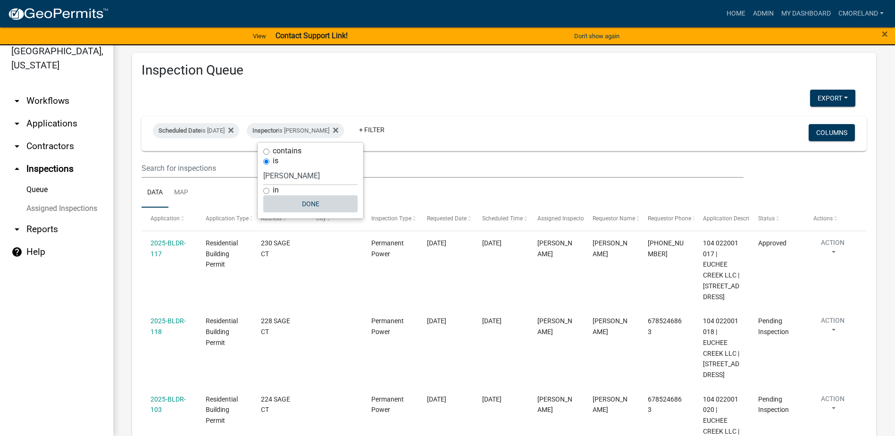
click at [317, 204] on button "Done" at bounding box center [310, 203] width 94 height 17
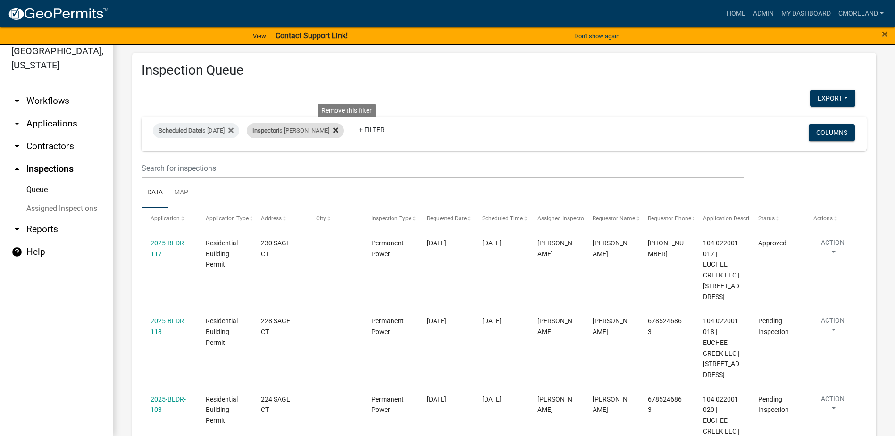
click at [338, 130] on fa-icon at bounding box center [333, 130] width 9 height 15
select select "2: 50"
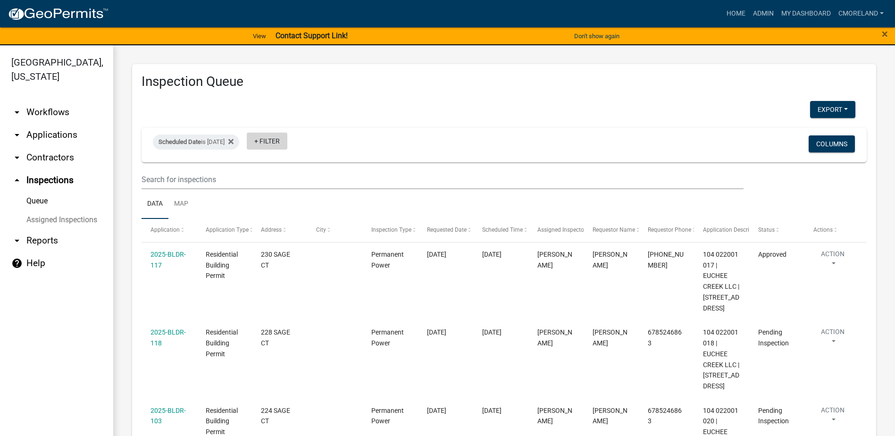
click at [287, 142] on link "+ Filter" at bounding box center [267, 141] width 41 height 17
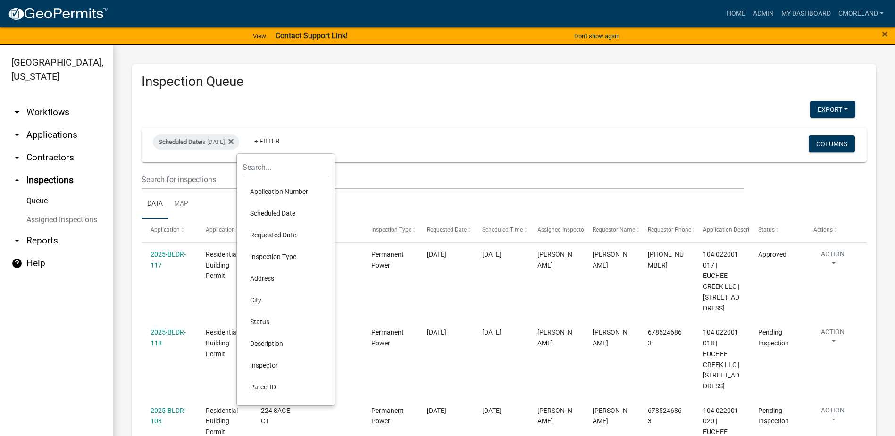
click at [276, 363] on li "Inspector" at bounding box center [285, 365] width 86 height 22
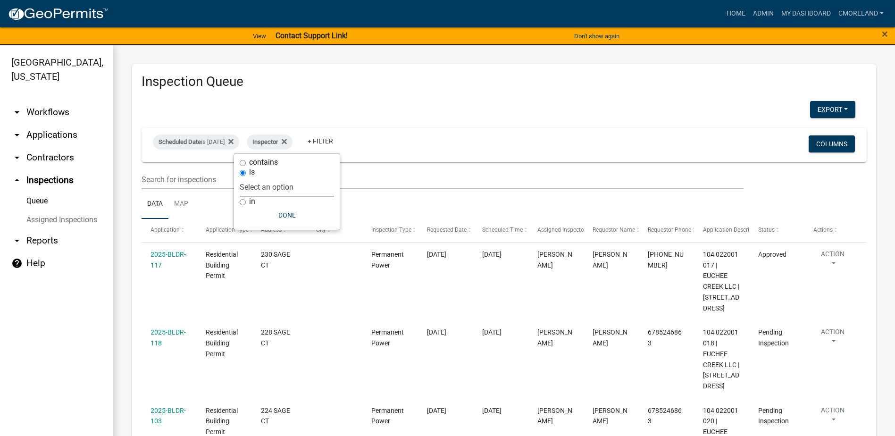
click at [322, 190] on select "Select an option None [PERSON_NAME] [PERSON_NAME] [PERSON_NAME] Quistan [PERSON…" at bounding box center [287, 186] width 94 height 19
select select "a0ea4169-8540-4a2c-b9f4-cf4c1ffdeb95"
click at [267, 177] on select "Select an option None [PERSON_NAME] [PERSON_NAME] [PERSON_NAME] Quistan [PERSON…" at bounding box center [287, 186] width 94 height 19
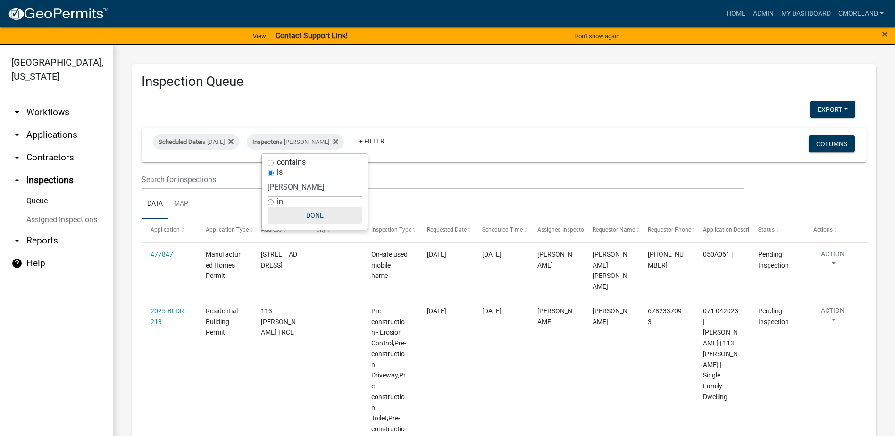
click at [323, 215] on button "Done" at bounding box center [314, 215] width 94 height 17
click at [392, 141] on link "+ Filter" at bounding box center [371, 141] width 41 height 17
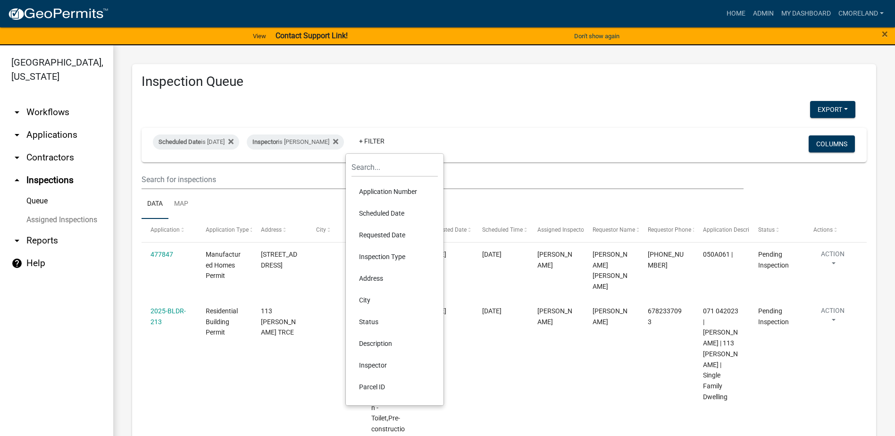
click at [379, 365] on li "Inspector" at bounding box center [394, 365] width 86 height 22
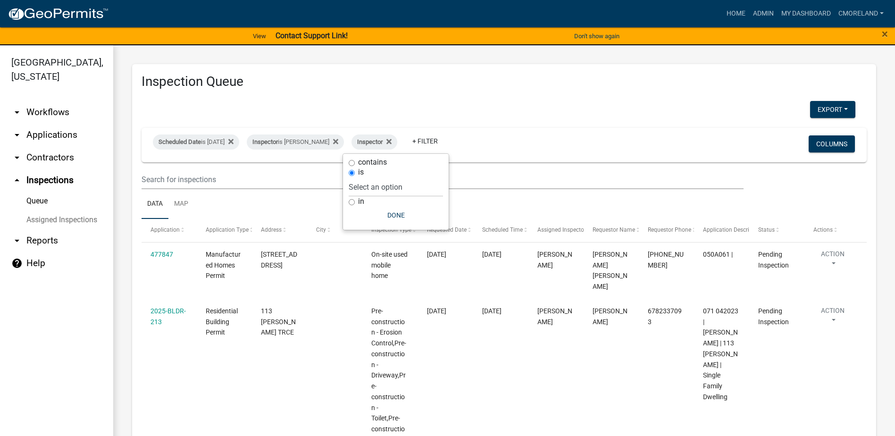
click at [425, 173] on div "is" at bounding box center [396, 172] width 94 height 10
click at [424, 184] on select "Select an option None [PERSON_NAME] [PERSON_NAME] [PERSON_NAME] Quistan [PERSON…" at bounding box center [396, 186] width 94 height 19
select select "af3c6edf-34d7-49be-824e-99d5d0a3954f"
click at [372, 177] on select "Select an option None [PERSON_NAME] [PERSON_NAME] [PERSON_NAME] Quistan [PERSON…" at bounding box center [396, 186] width 94 height 19
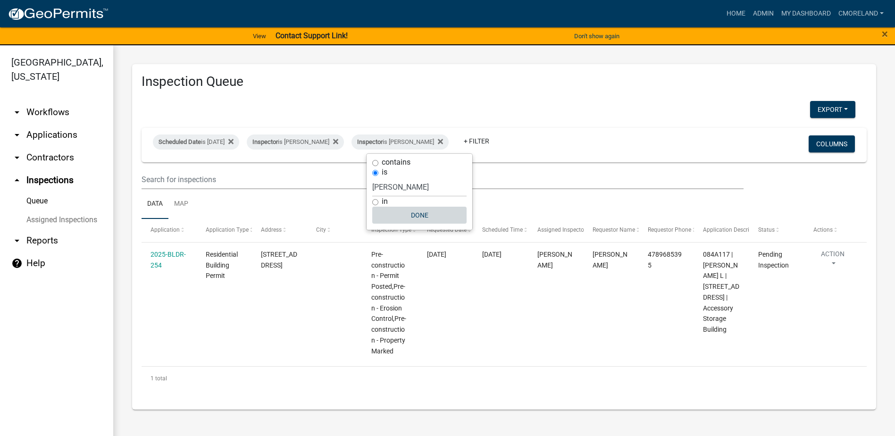
click at [419, 217] on button "Done" at bounding box center [419, 215] width 94 height 17
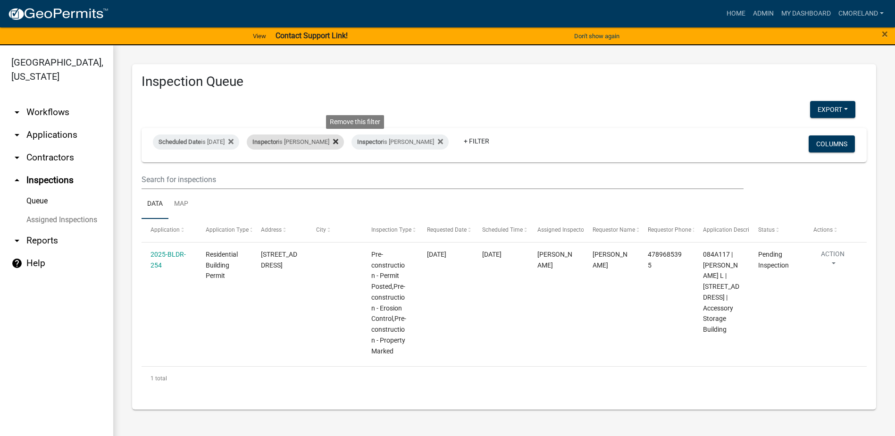
click at [338, 140] on icon at bounding box center [335, 141] width 5 height 5
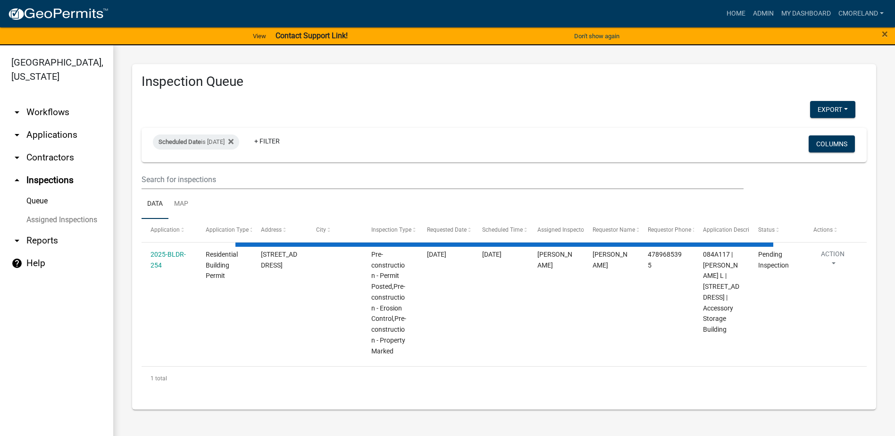
select select "2: 50"
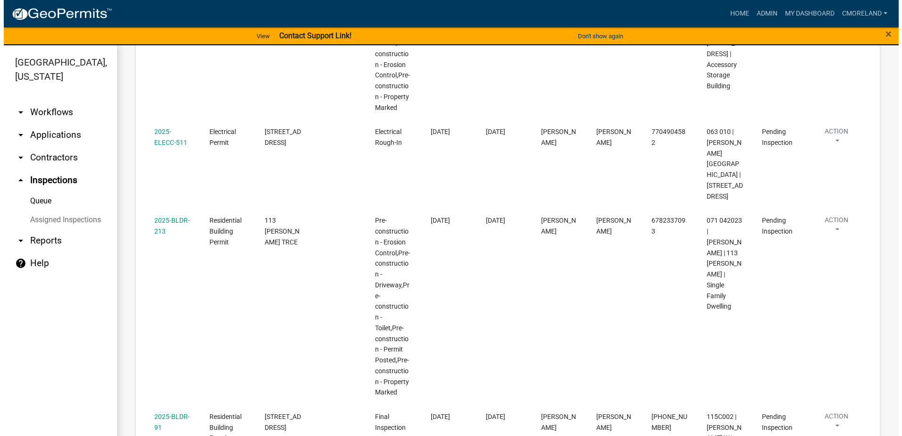
scroll to position [849, 0]
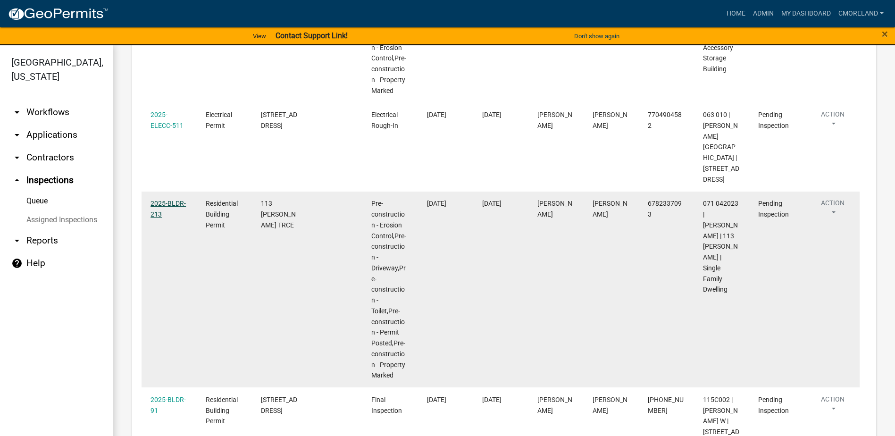
click at [162, 216] on link "2025-BLDR-213" at bounding box center [167, 208] width 35 height 18
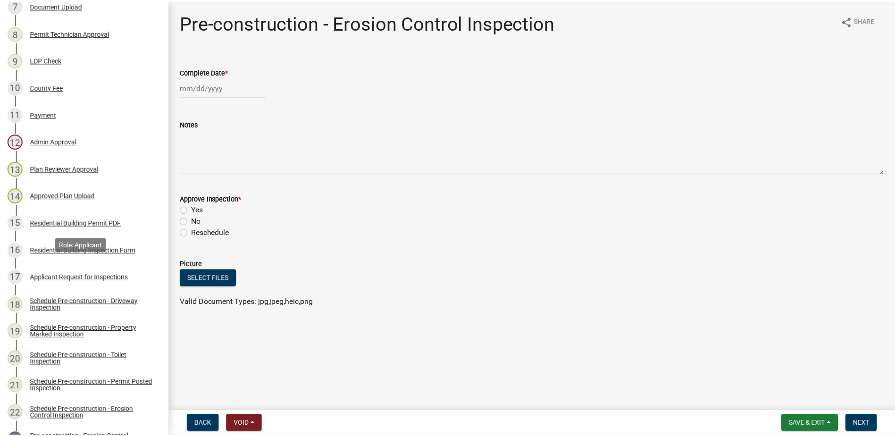
scroll to position [377, 0]
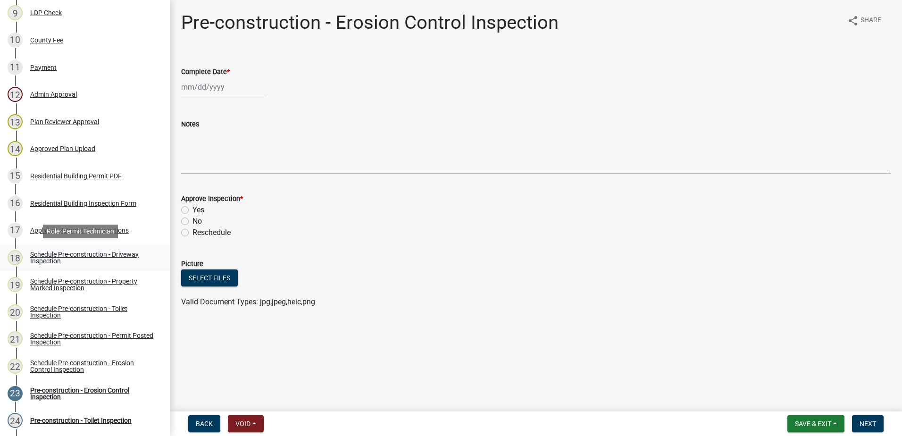
click at [102, 251] on div "Schedule Pre-construction - Driveway Inspection" at bounding box center [92, 257] width 125 height 13
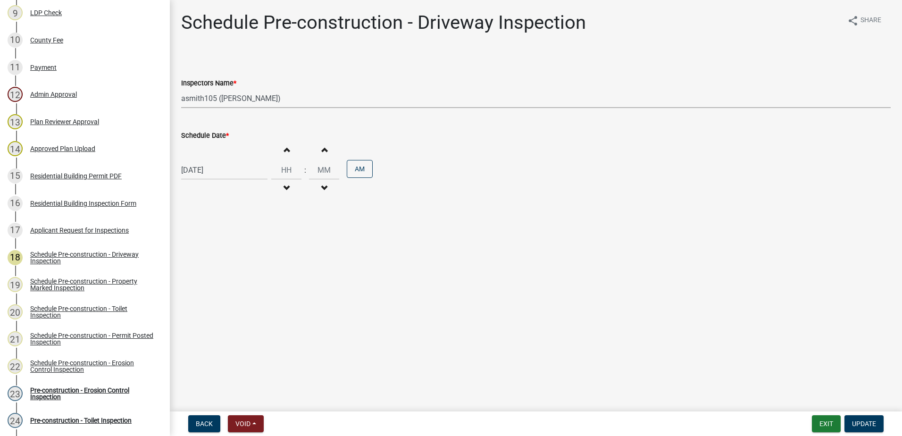
click at [291, 98] on select "Select Item... mrivera ([PERSON_NAME]) [PERSON_NAME] ([PERSON_NAME] ([PERSON_NA…" at bounding box center [535, 98] width 709 height 19
select select "a0ea4169-8540-4a2c-b9f4-cf4c1ffdeb95"
click at [181, 89] on select "Select Item... mrivera ([PERSON_NAME]) [PERSON_NAME] ([PERSON_NAME] ([PERSON_NA…" at bounding box center [535, 98] width 709 height 19
click at [874, 422] on span "Update" at bounding box center [864, 424] width 24 height 8
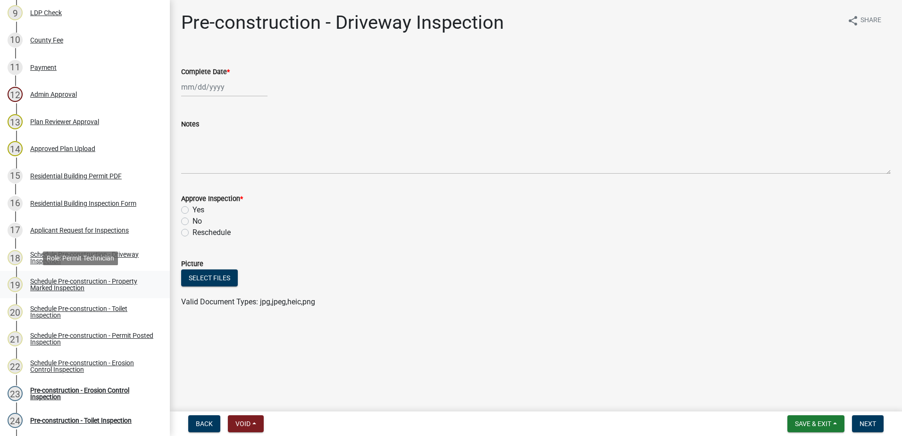
click at [72, 282] on div "Schedule Pre-construction - Property Marked Inspection" at bounding box center [92, 284] width 125 height 13
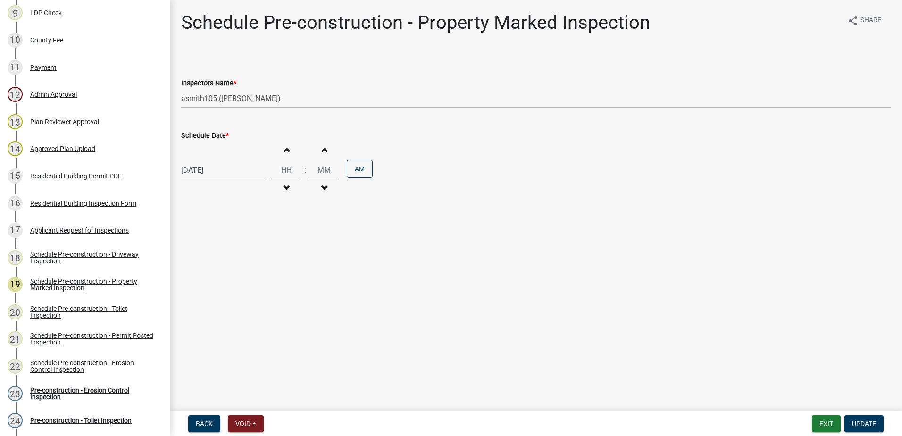
click at [280, 99] on select "Select Item... mrivera ([PERSON_NAME]) [PERSON_NAME] ([PERSON_NAME] ([PERSON_NA…" at bounding box center [535, 98] width 709 height 19
select select "a0ea4169-8540-4a2c-b9f4-cf4c1ffdeb95"
click at [181, 89] on select "Select Item... mrivera ([PERSON_NAME]) [PERSON_NAME] ([PERSON_NAME] ([PERSON_NA…" at bounding box center [535, 98] width 709 height 19
click at [856, 422] on span "Update" at bounding box center [864, 424] width 24 height 8
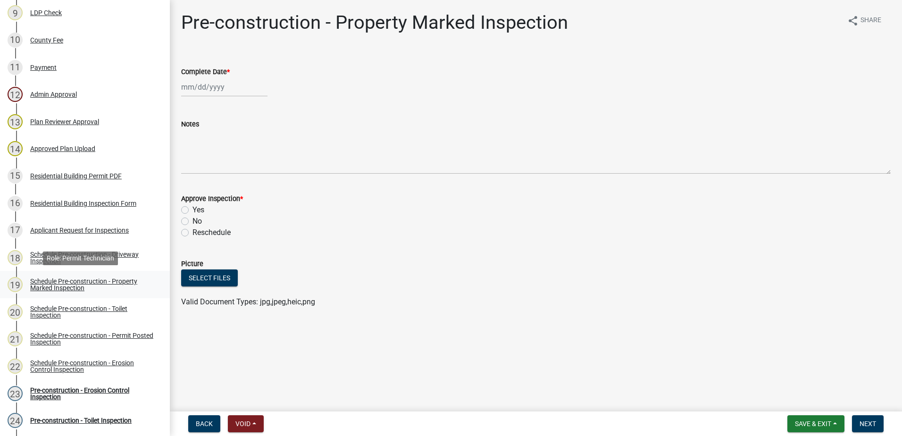
click at [113, 280] on div "Schedule Pre-construction - Property Marked Inspection" at bounding box center [92, 284] width 125 height 13
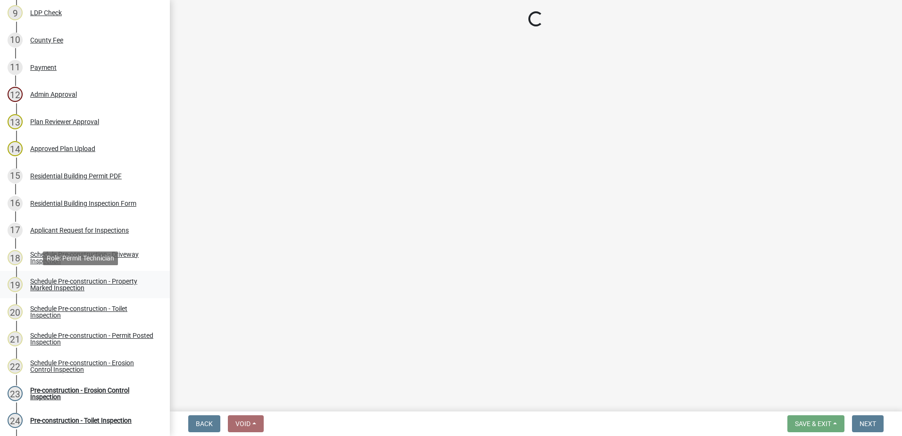
select select "a0ea4169-8540-4a2c-b9f4-cf4c1ffdeb95"
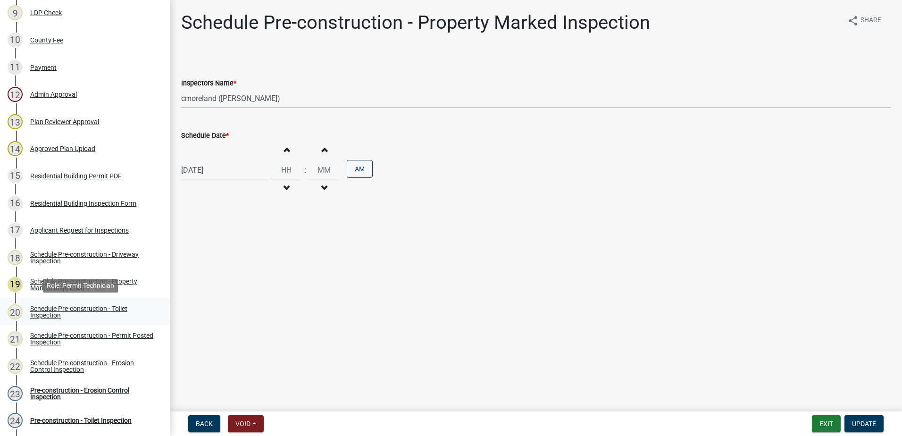
click at [119, 307] on div "Schedule Pre-construction - Toilet Inspection" at bounding box center [92, 311] width 125 height 13
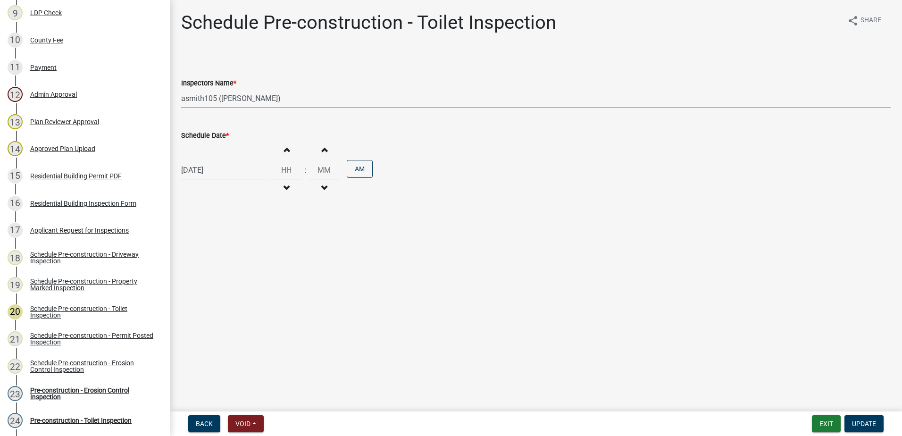
click at [285, 99] on select "Select Item... mrivera ([PERSON_NAME]) [PERSON_NAME] ([PERSON_NAME] ([PERSON_NA…" at bounding box center [535, 98] width 709 height 19
select select "a0ea4169-8540-4a2c-b9f4-cf4c1ffdeb95"
click at [181, 89] on select "Select Item... mrivera ([PERSON_NAME]) [PERSON_NAME] ([PERSON_NAME] ([PERSON_NA…" at bounding box center [535, 98] width 709 height 19
click at [857, 419] on button "Update" at bounding box center [863, 423] width 39 height 17
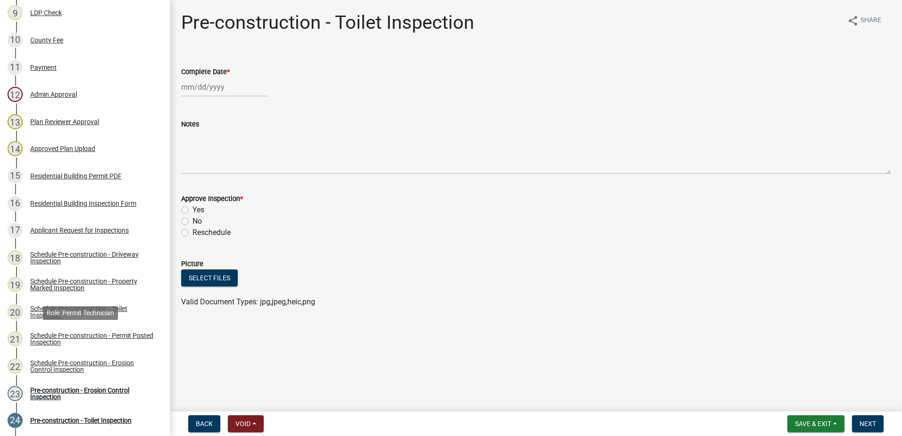
click at [117, 333] on div "Schedule Pre-construction - Permit Posted Inspection" at bounding box center [92, 338] width 125 height 13
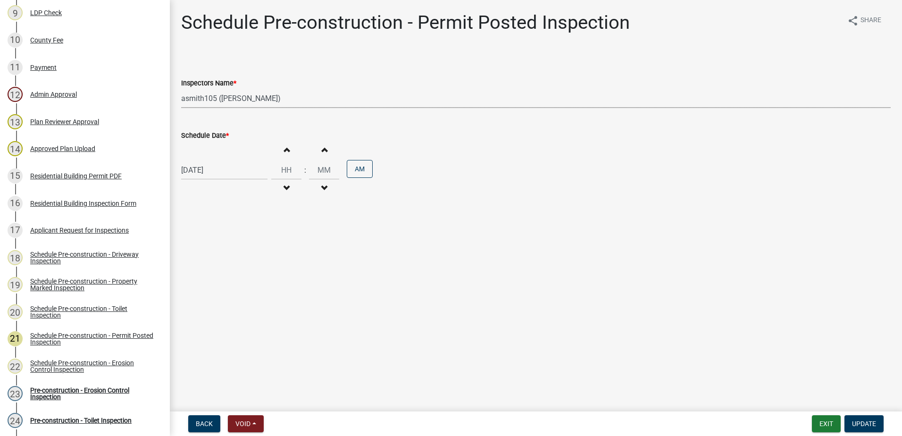
click at [276, 101] on select "Select Item... mrivera ([PERSON_NAME]) [PERSON_NAME] ([PERSON_NAME] ([PERSON_NA…" at bounding box center [535, 98] width 709 height 19
select select "a0ea4169-8540-4a2c-b9f4-cf4c1ffdeb95"
click at [181, 89] on select "Select Item... mrivera ([PERSON_NAME]) [PERSON_NAME] ([PERSON_NAME] ([PERSON_NA…" at bounding box center [535, 98] width 709 height 19
click at [863, 425] on span "Update" at bounding box center [864, 424] width 24 height 8
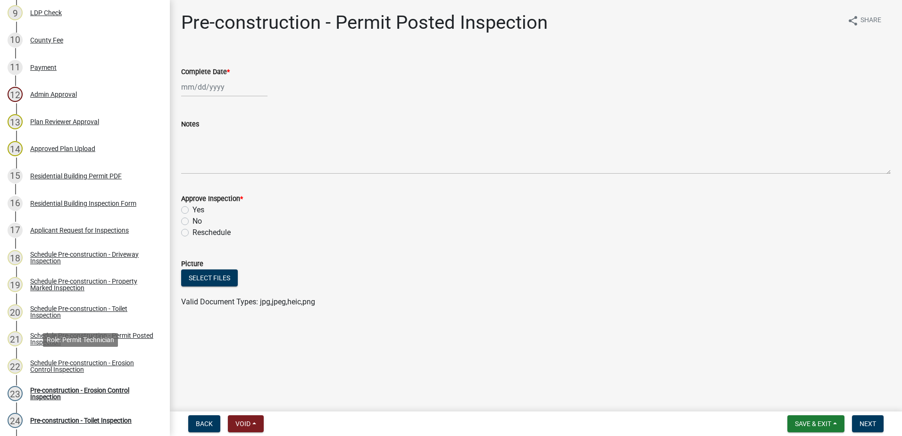
click at [115, 362] on div "Schedule Pre-construction - Erosion Control Inspection" at bounding box center [92, 365] width 125 height 13
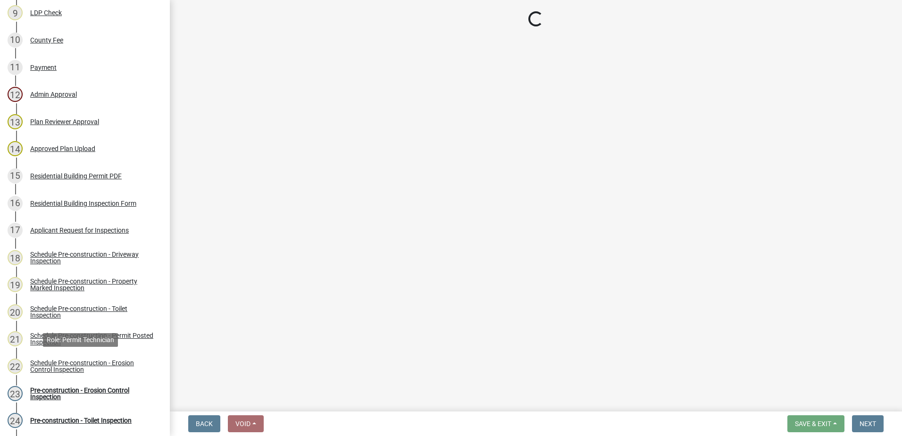
select select "a0ea4169-8540-4a2c-b9f4-cf4c1ffdeb95"
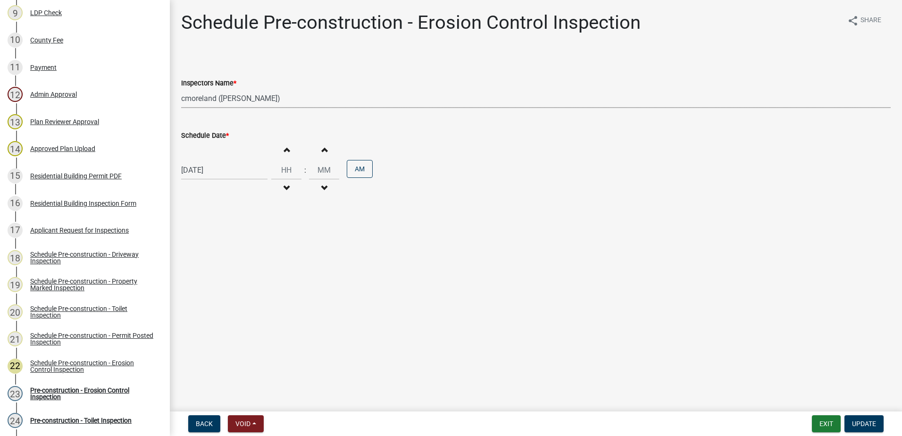
click at [319, 101] on select "Select Item... mrivera ([PERSON_NAME]) [PERSON_NAME] ([PERSON_NAME] ([PERSON_NA…" at bounding box center [535, 98] width 709 height 19
click at [869, 422] on span "Update" at bounding box center [864, 424] width 24 height 8
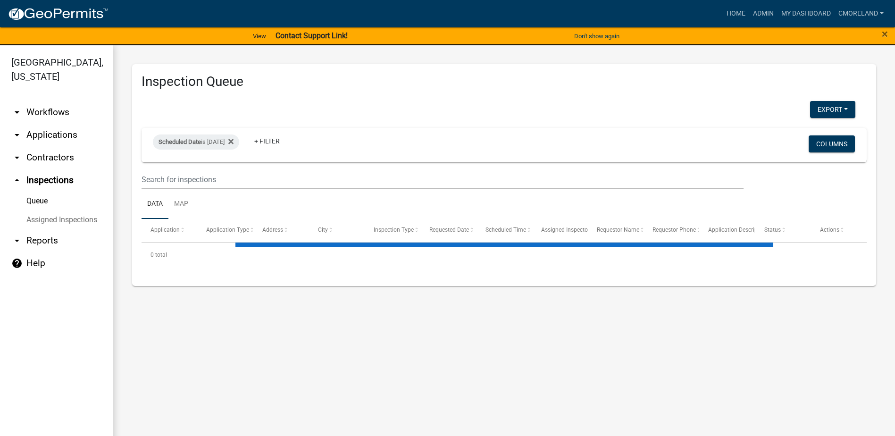
select select "2: 50"
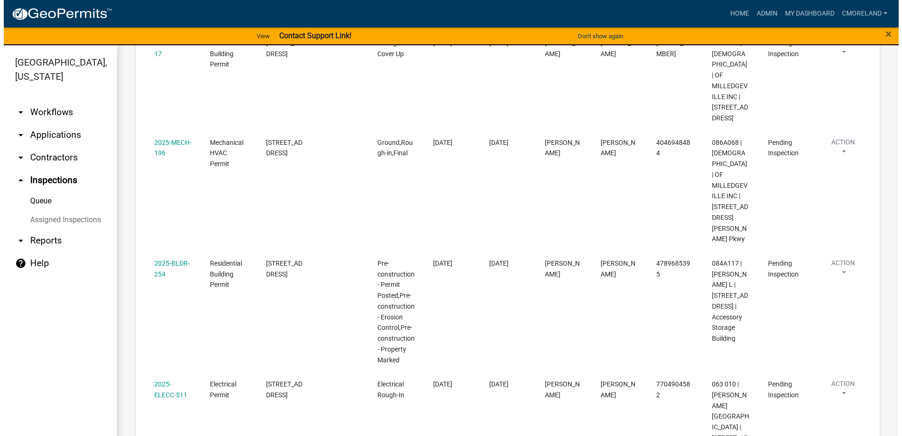
scroll to position [613, 0]
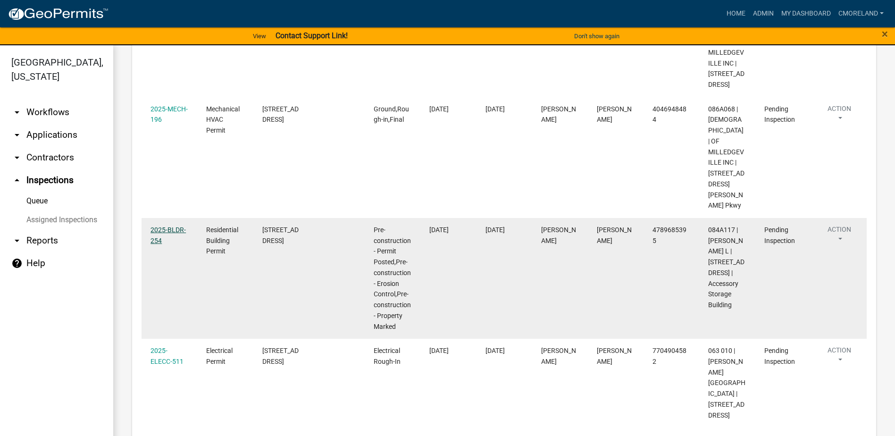
click at [162, 240] on link "2025-BLDR-254" at bounding box center [167, 235] width 35 height 18
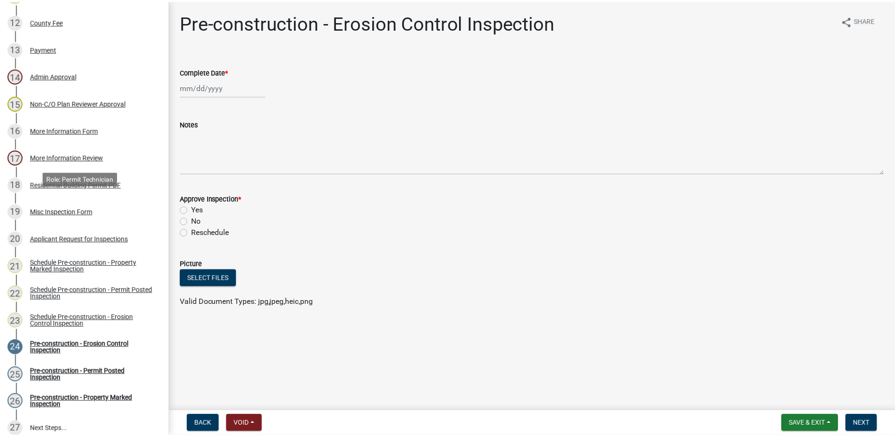
scroll to position [519, 0]
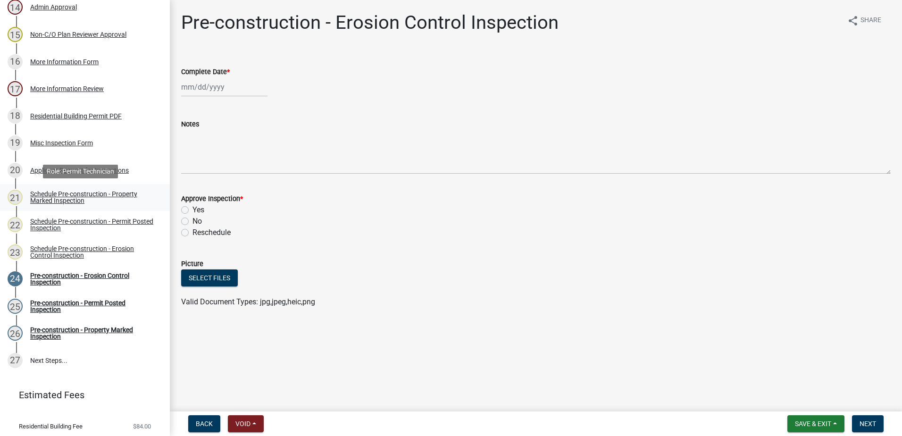
click at [76, 193] on div "Schedule Pre-construction - Property Marked Inspection" at bounding box center [92, 197] width 125 height 13
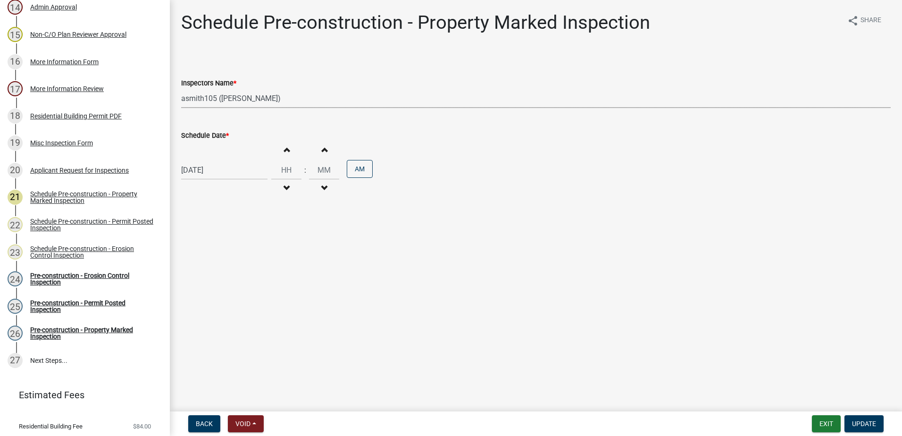
click at [293, 98] on select "Select Item... mrivera ([PERSON_NAME]) [PERSON_NAME] ([PERSON_NAME] ([PERSON_NA…" at bounding box center [535, 98] width 709 height 19
select select "a0ea4169-8540-4a2c-b9f4-cf4c1ffdeb95"
click at [181, 89] on select "Select Item... mrivera ([PERSON_NAME]) [PERSON_NAME] ([PERSON_NAME] ([PERSON_NA…" at bounding box center [535, 98] width 709 height 19
click at [865, 424] on span "Update" at bounding box center [864, 424] width 24 height 8
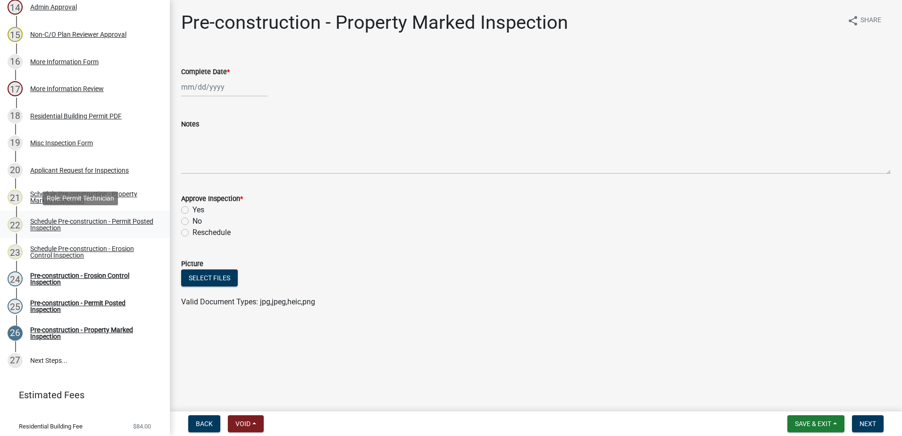
click at [108, 222] on div "Schedule Pre-construction - Permit Posted Inspection" at bounding box center [92, 224] width 125 height 13
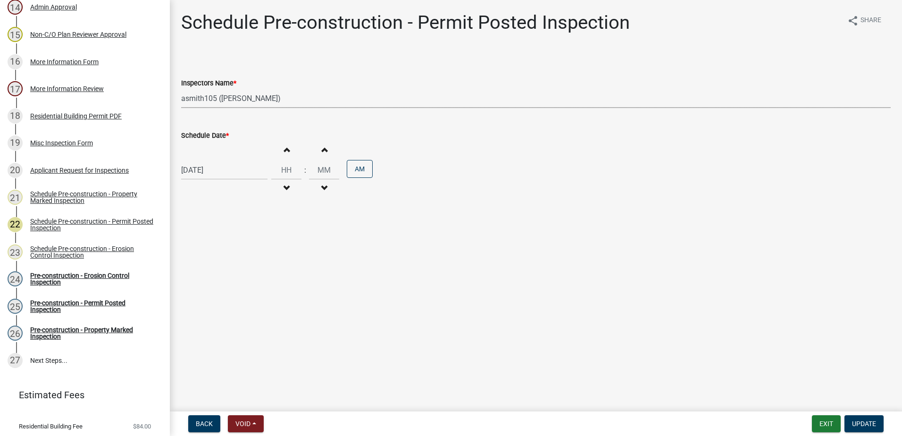
click at [288, 97] on select "Select Item... mrivera ([PERSON_NAME]) [PERSON_NAME] ([PERSON_NAME] ([PERSON_NA…" at bounding box center [535, 98] width 709 height 19
select select "a0ea4169-8540-4a2c-b9f4-cf4c1ffdeb95"
click at [181, 89] on select "Select Item... mrivera ([PERSON_NAME]) [PERSON_NAME] ([PERSON_NAME] ([PERSON_NA…" at bounding box center [535, 98] width 709 height 19
click at [859, 422] on span "Update" at bounding box center [864, 424] width 24 height 8
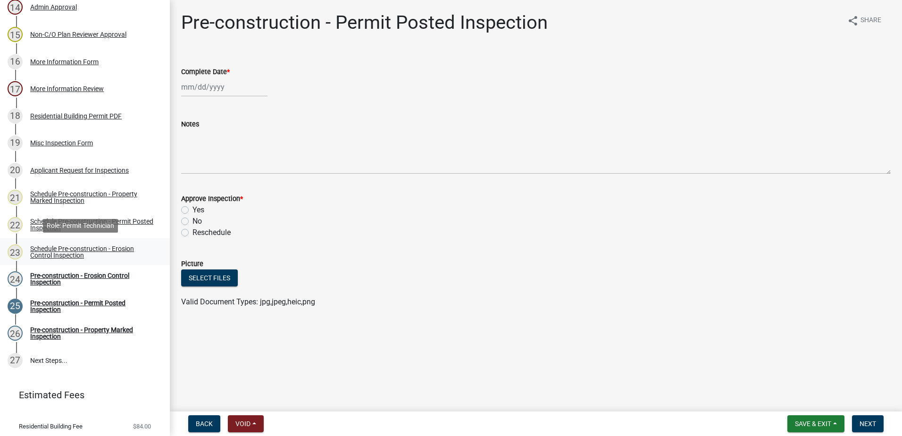
click at [117, 248] on div "Schedule Pre-construction - Erosion Control Inspection" at bounding box center [92, 251] width 125 height 13
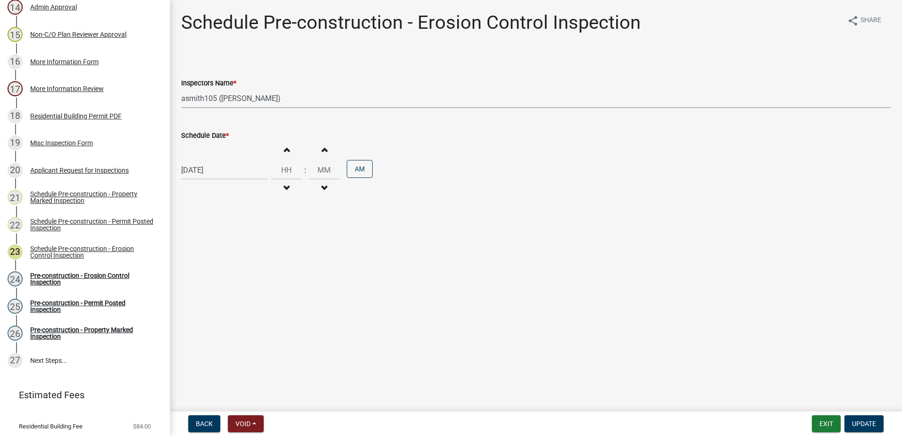
click at [282, 99] on select "Select Item... mrivera ([PERSON_NAME]) [PERSON_NAME] ([PERSON_NAME] ([PERSON_NA…" at bounding box center [535, 98] width 709 height 19
select select "a0ea4169-8540-4a2c-b9f4-cf4c1ffdeb95"
click at [181, 89] on select "Select Item... mrivera ([PERSON_NAME]) [PERSON_NAME] ([PERSON_NAME] ([PERSON_NA…" at bounding box center [535, 98] width 709 height 19
click at [870, 420] on span "Update" at bounding box center [864, 424] width 24 height 8
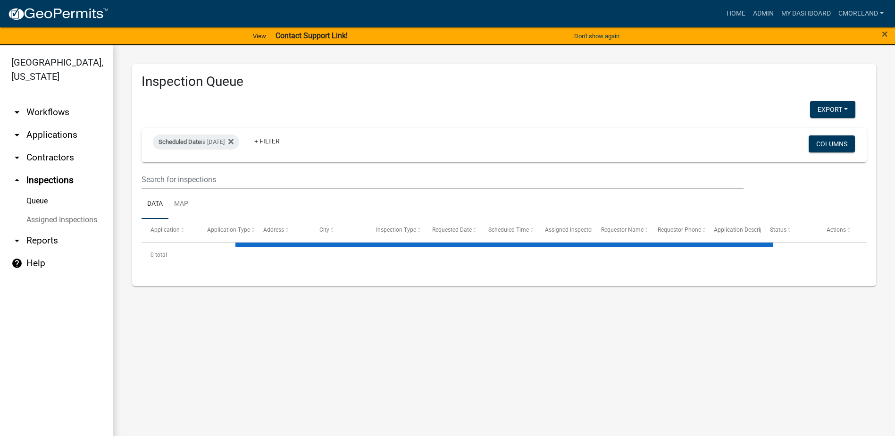
select select "2: 50"
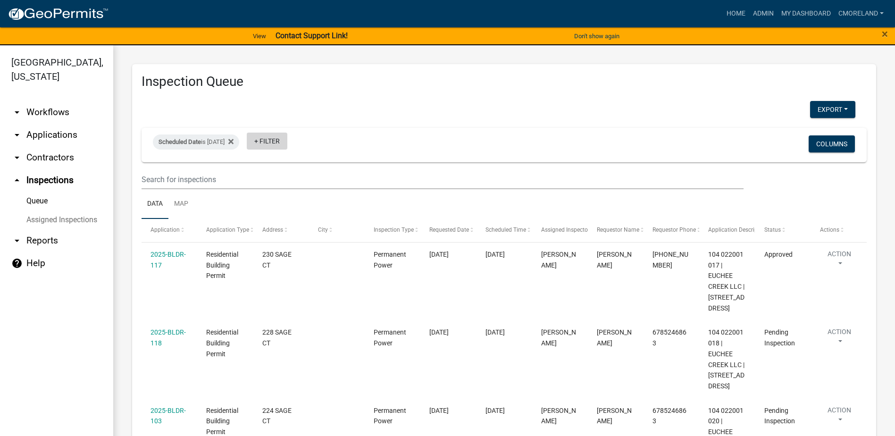
click at [283, 139] on link "+ Filter" at bounding box center [267, 141] width 41 height 17
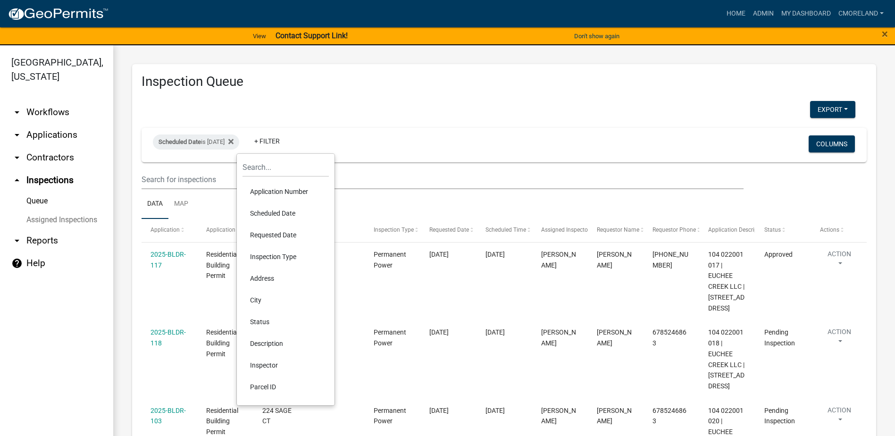
click at [266, 364] on li "Inspector" at bounding box center [285, 365] width 86 height 22
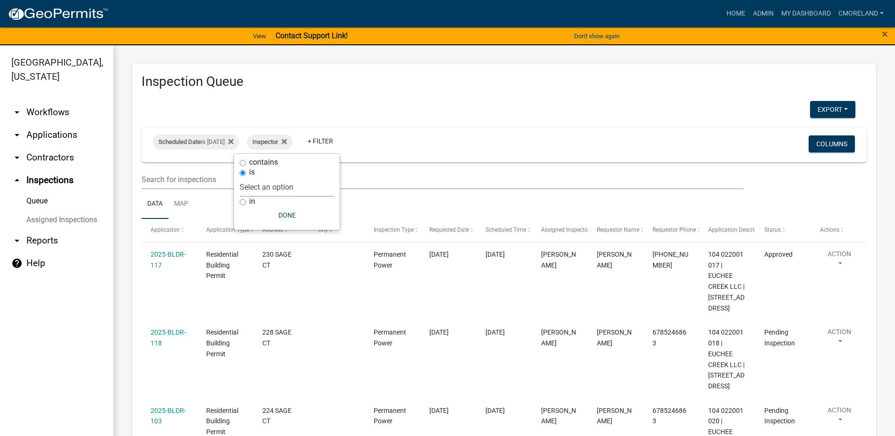
click at [318, 185] on select "Select an option None [PERSON_NAME] [PERSON_NAME] [PERSON_NAME] Quistan [PERSON…" at bounding box center [287, 186] width 94 height 19
select select "a0ea4169-8540-4a2c-b9f4-cf4c1ffdeb95"
click at [267, 177] on select "Select an option None [PERSON_NAME] [PERSON_NAME] [PERSON_NAME] Quistan [PERSON…" at bounding box center [287, 186] width 94 height 19
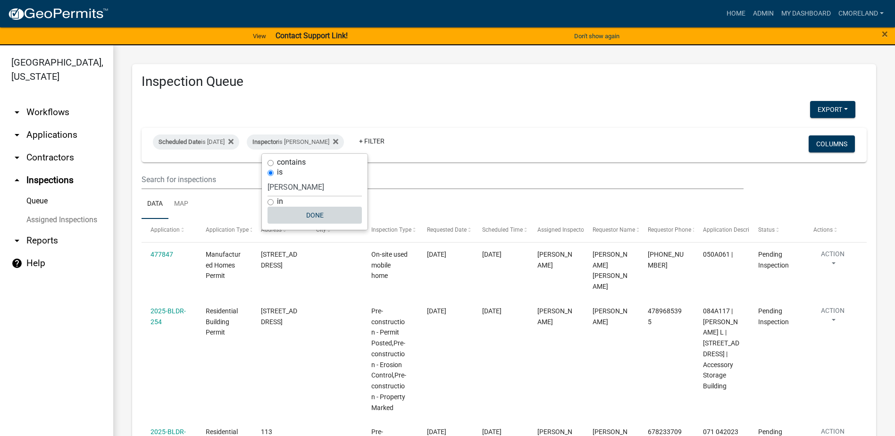
click at [316, 215] on button "Done" at bounding box center [314, 215] width 94 height 17
